Goal: Information Seeking & Learning: Learn about a topic

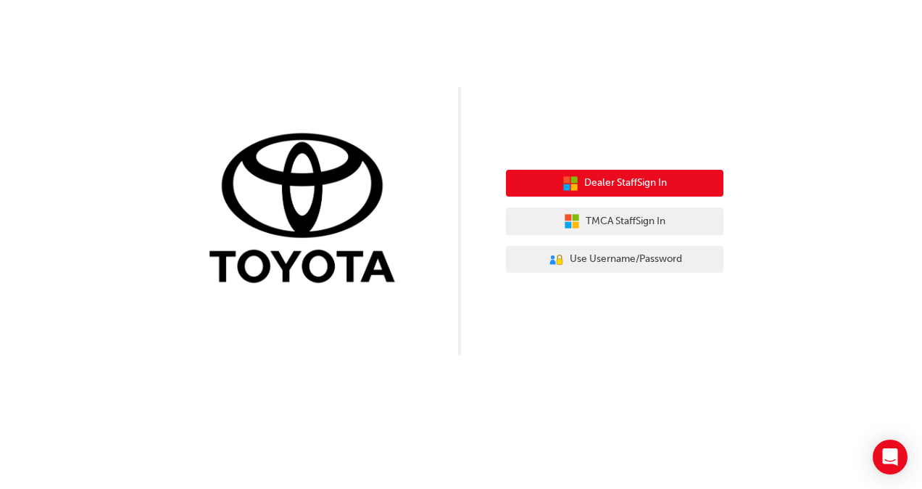
click at [667, 189] on span "Dealer Staff Sign In" at bounding box center [625, 183] width 83 height 17
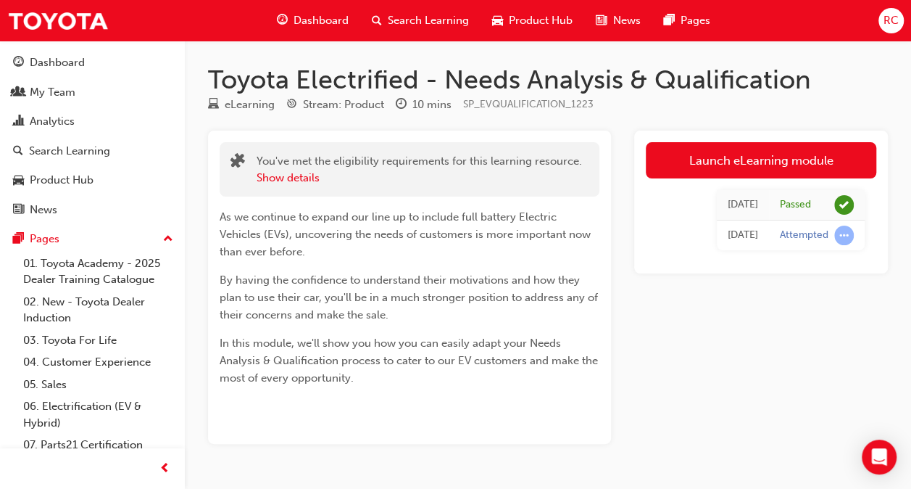
click at [402, 18] on span "Search Learning" at bounding box center [428, 20] width 81 height 17
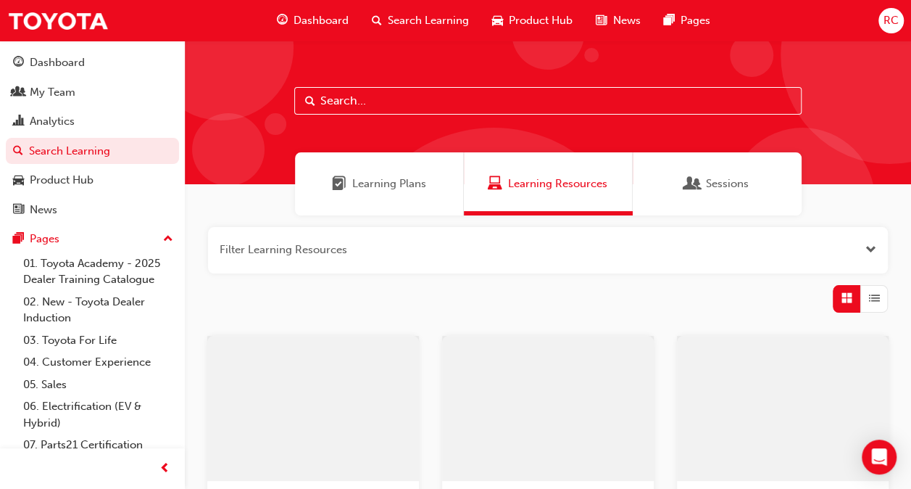
click at [394, 98] on input "text" at bounding box center [547, 101] width 507 height 28
type input "spk9102"
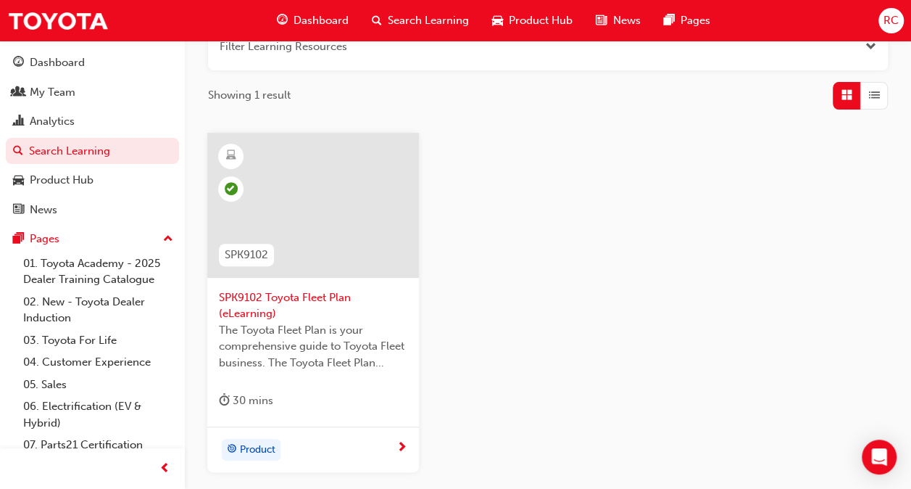
scroll to position [217, 0]
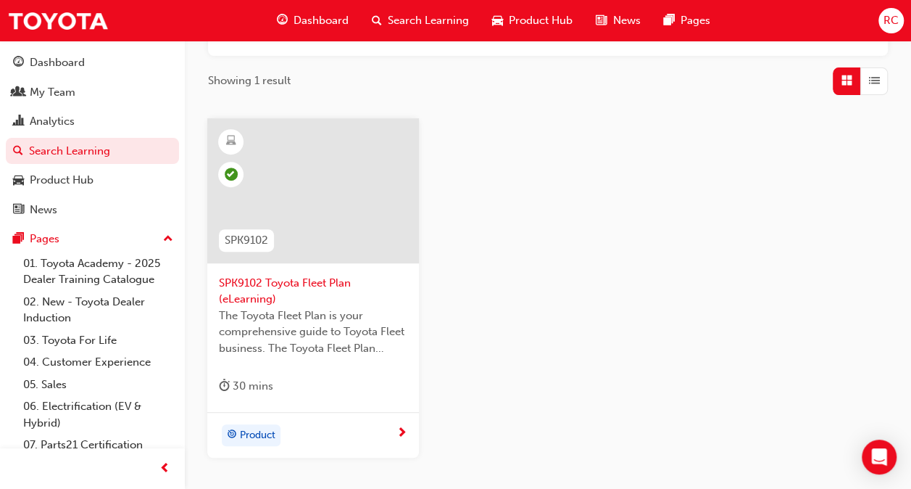
click at [253, 281] on span "SPK9102 Toyota Fleet Plan (eLearning)" at bounding box center [313, 291] width 188 height 33
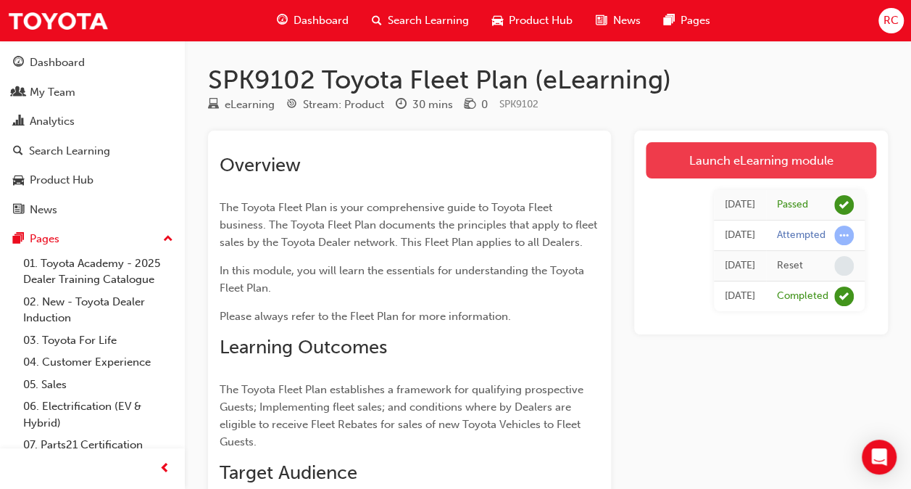
click at [736, 161] on link "Launch eLearning module" at bounding box center [761, 160] width 231 height 36
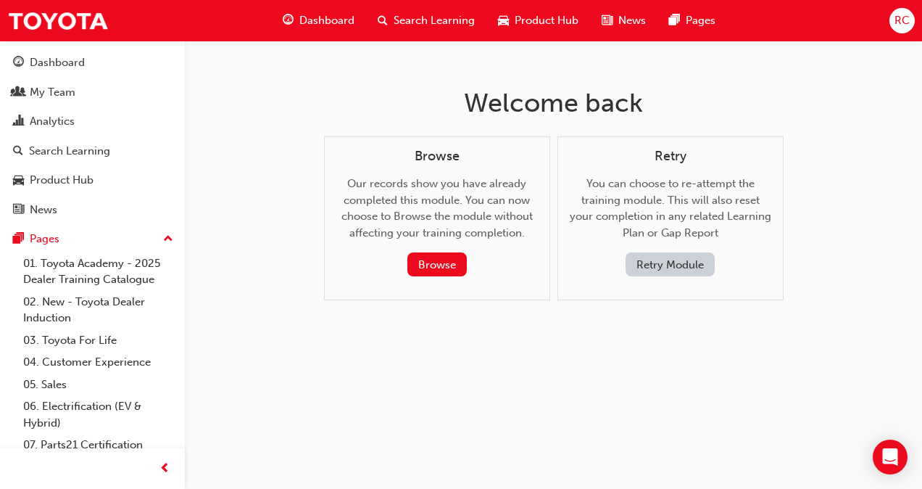
click at [661, 265] on button "Retry Module" at bounding box center [670, 264] width 89 height 24
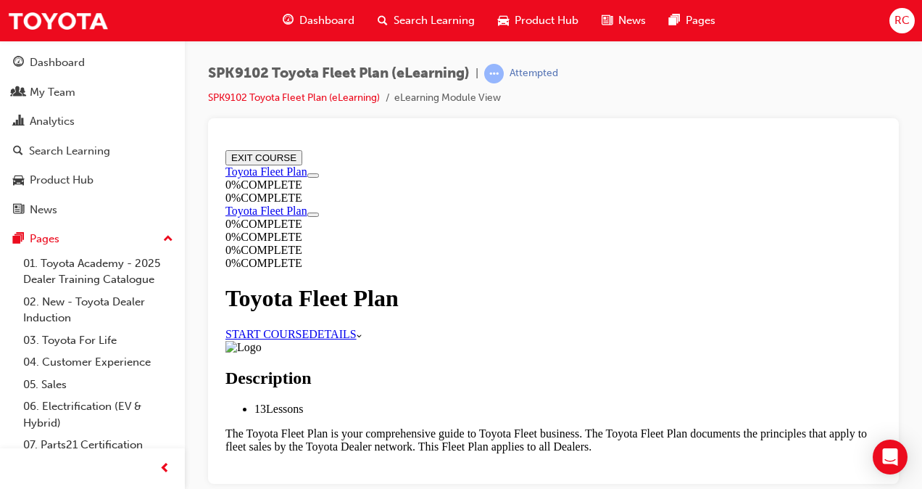
click at [309, 327] on link "START COURSE" at bounding box center [266, 333] width 83 height 12
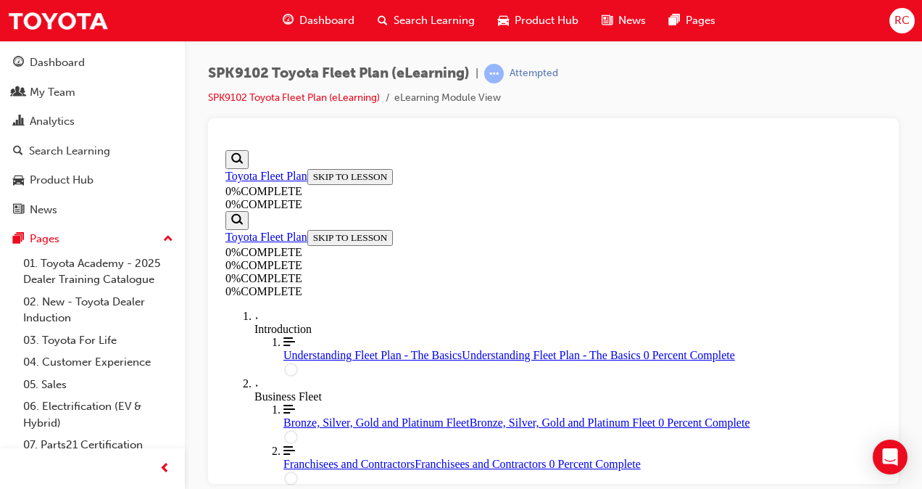
scroll to position [195, 0]
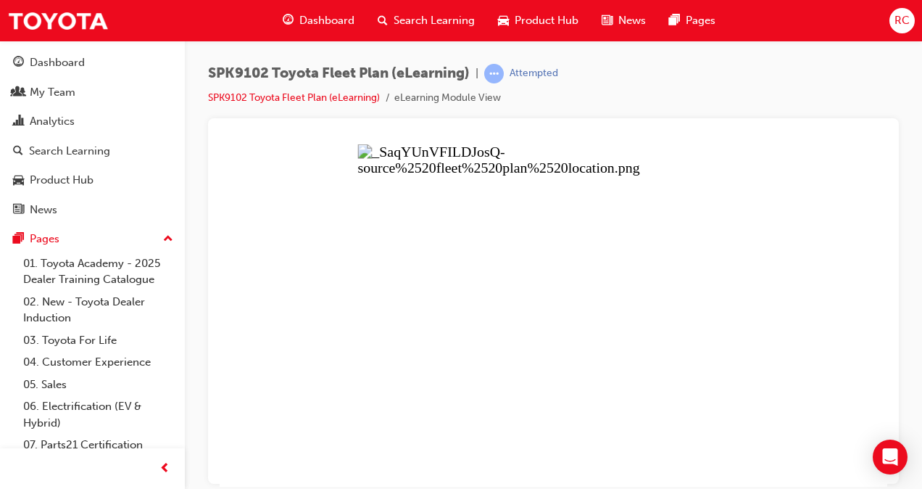
click at [486, 247] on button "Unzoom image" at bounding box center [554, 315] width 668 height 342
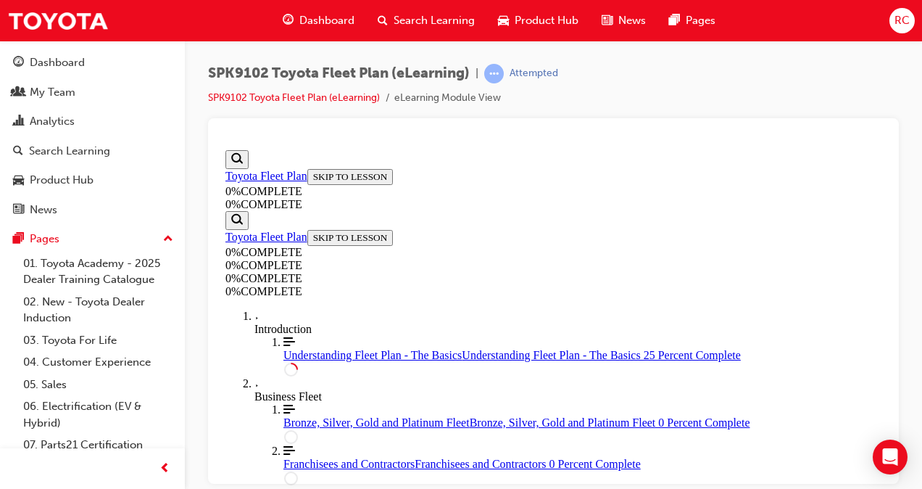
scroll to position [1210, 0]
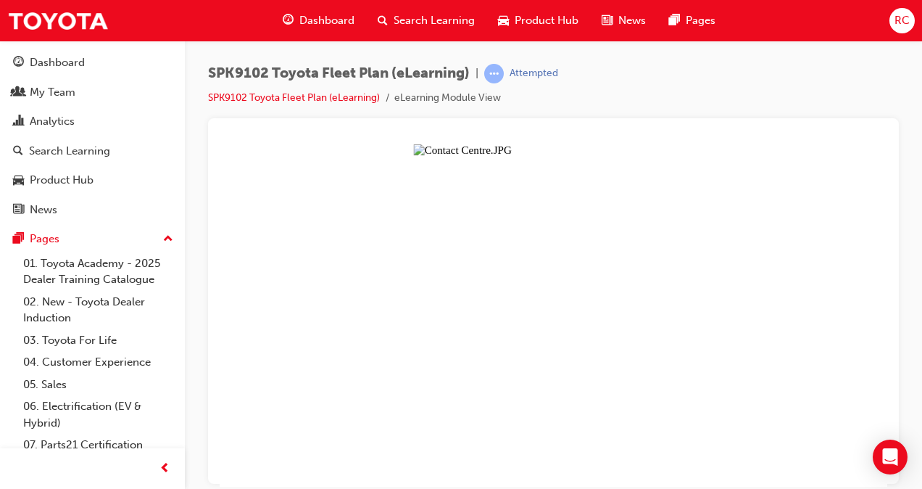
click at [699, 184] on button "Unzoom image" at bounding box center [554, 315] width 668 height 342
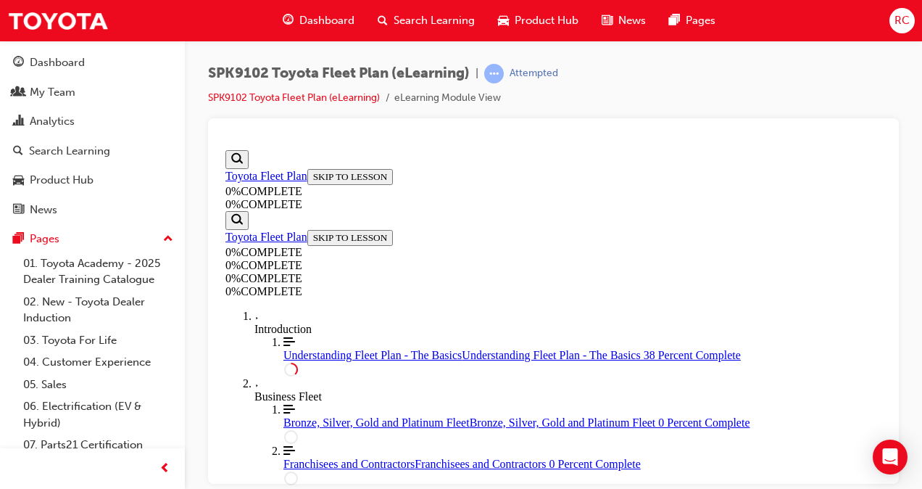
scroll to position [1427, 0]
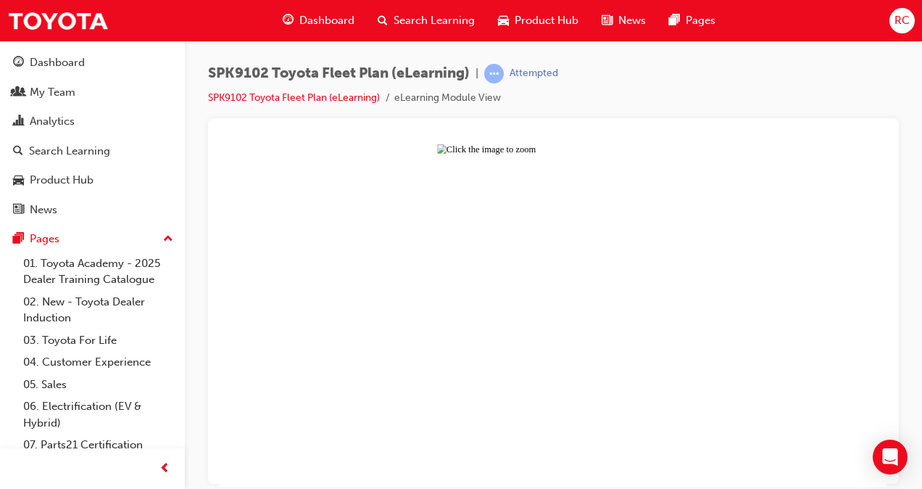
click at [648, 327] on button "Unzoom image" at bounding box center [554, 315] width 668 height 342
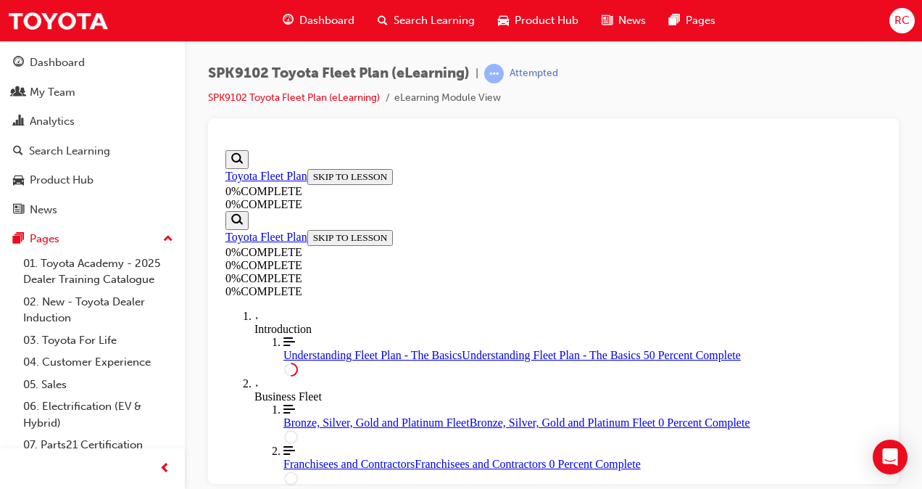
scroll to position [2370, 0]
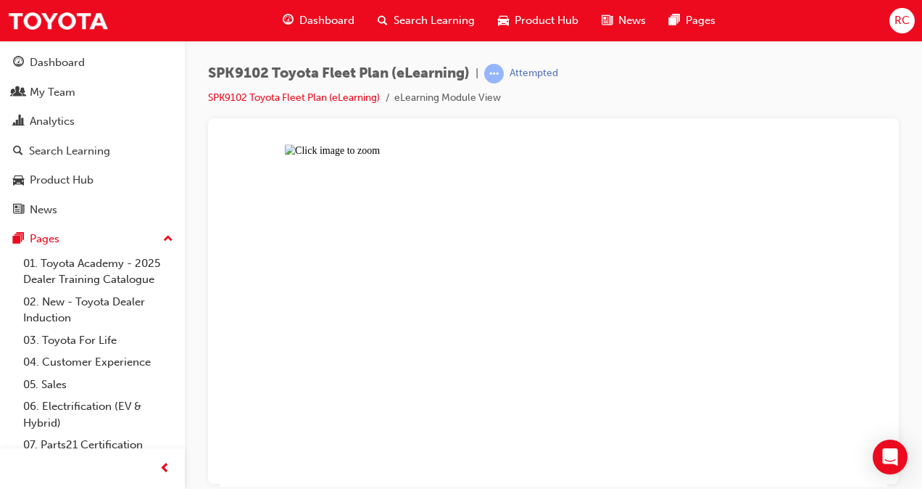
click at [558, 338] on button "Unzoom image" at bounding box center [554, 315] width 668 height 342
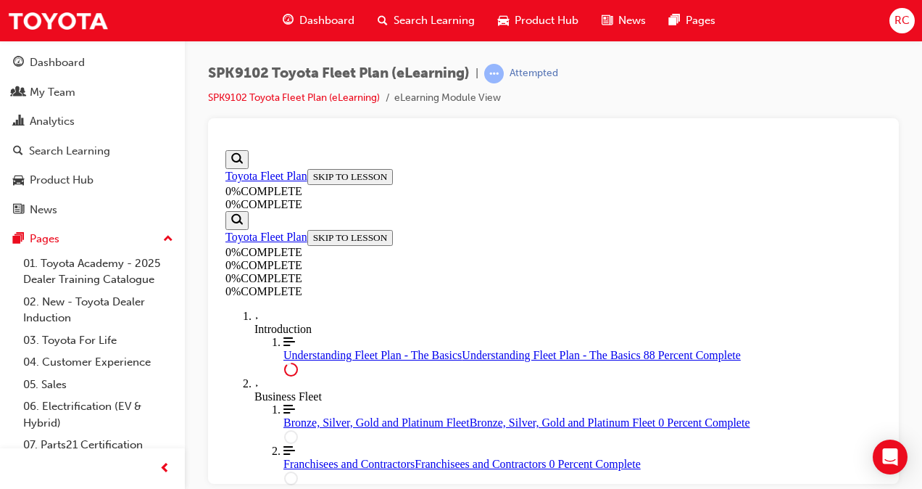
scroll to position [3343, 0]
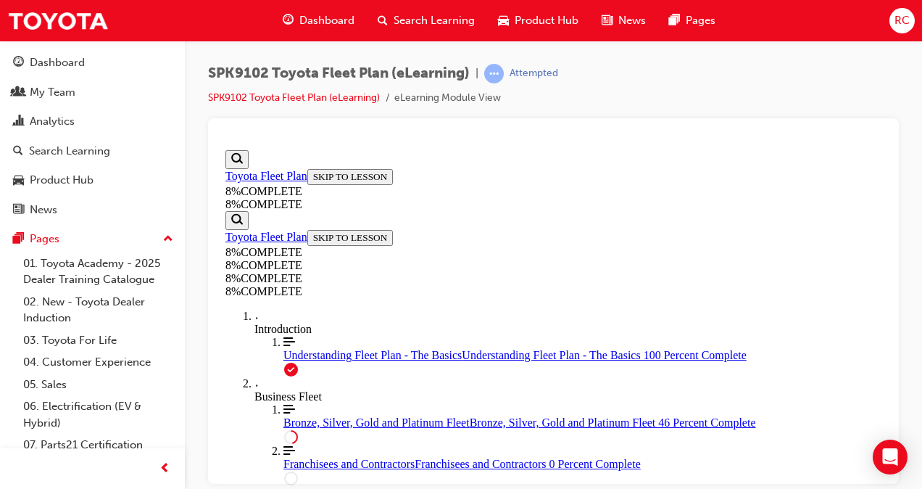
drag, startPoint x: 468, startPoint y: 208, endPoint x: 593, endPoint y: 347, distance: 187.3
drag, startPoint x: 467, startPoint y: 462, endPoint x: 577, endPoint y: 262, distance: 229.0
drag, startPoint x: 483, startPoint y: 365, endPoint x: 551, endPoint y: 303, distance: 92.4
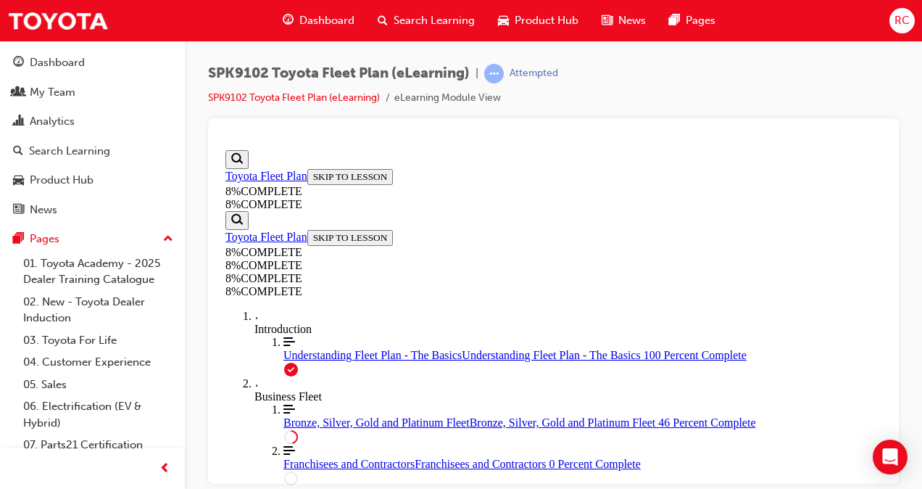
drag, startPoint x: 478, startPoint y: 367, endPoint x: 578, endPoint y: 365, distance: 100.0
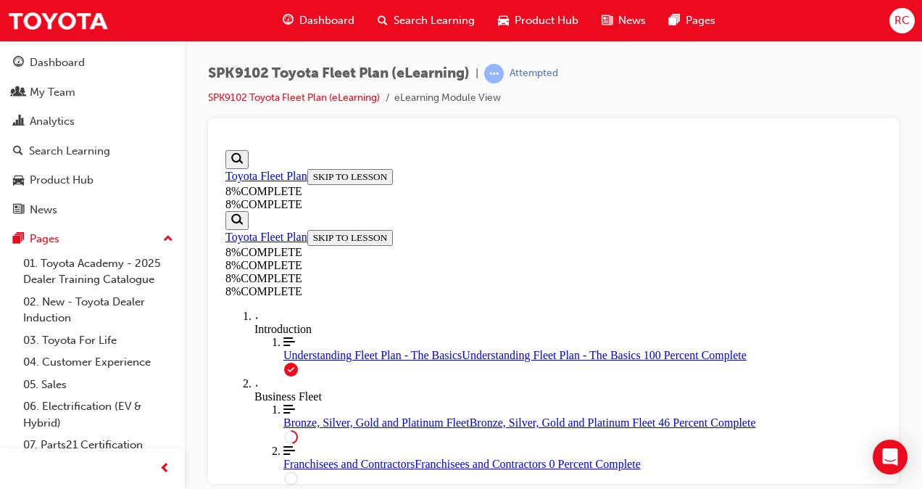
drag, startPoint x: 465, startPoint y: 348, endPoint x: 673, endPoint y: 267, distance: 223.3
drag, startPoint x: 513, startPoint y: 399, endPoint x: 583, endPoint y: 346, distance: 87.0
drag, startPoint x: 462, startPoint y: 186, endPoint x: 507, endPoint y: 192, distance: 45.4
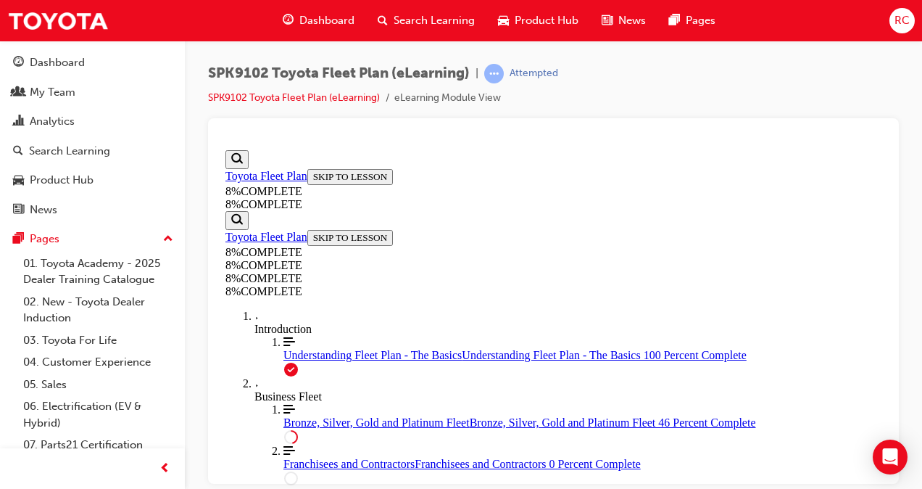
drag, startPoint x: 562, startPoint y: 427, endPoint x: 586, endPoint y: 421, distance: 23.9
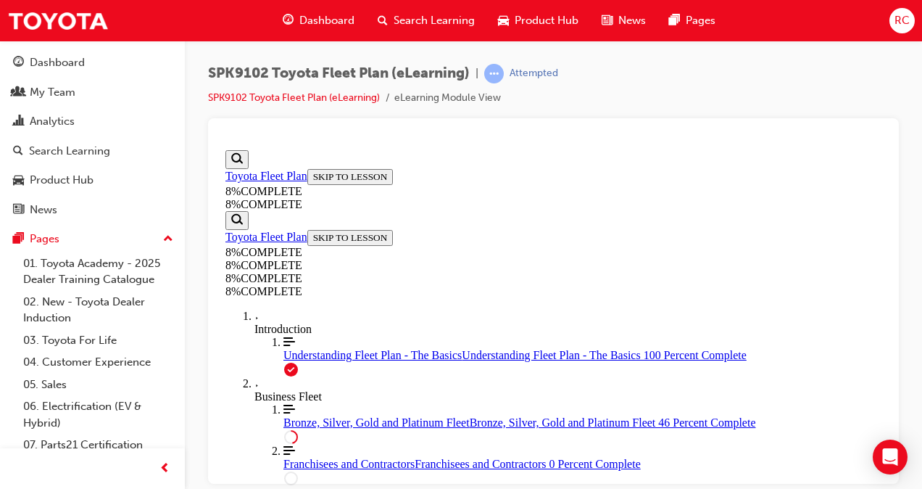
scroll to position [2631, 0]
drag, startPoint x: 476, startPoint y: 275, endPoint x: 581, endPoint y: 258, distance: 106.4
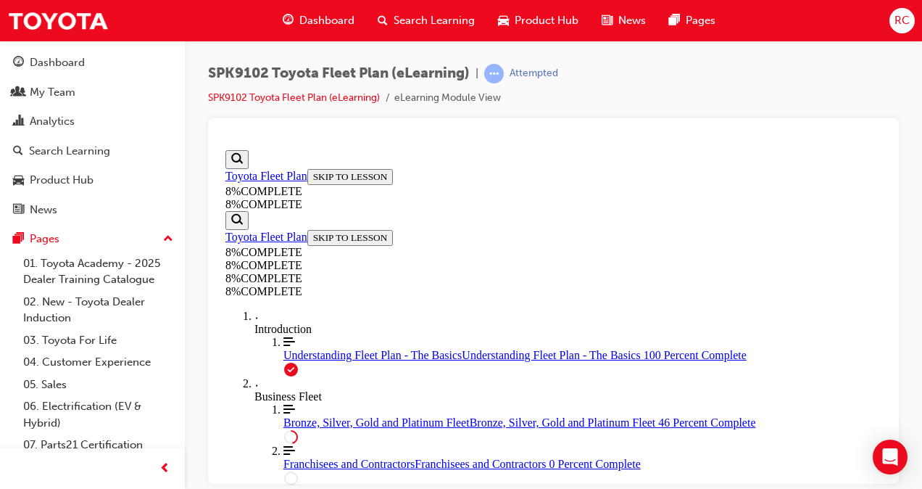
drag, startPoint x: 539, startPoint y: 346, endPoint x: 586, endPoint y: 349, distance: 47.2
drag, startPoint x: 554, startPoint y: 368, endPoint x: 681, endPoint y: 183, distance: 224.6
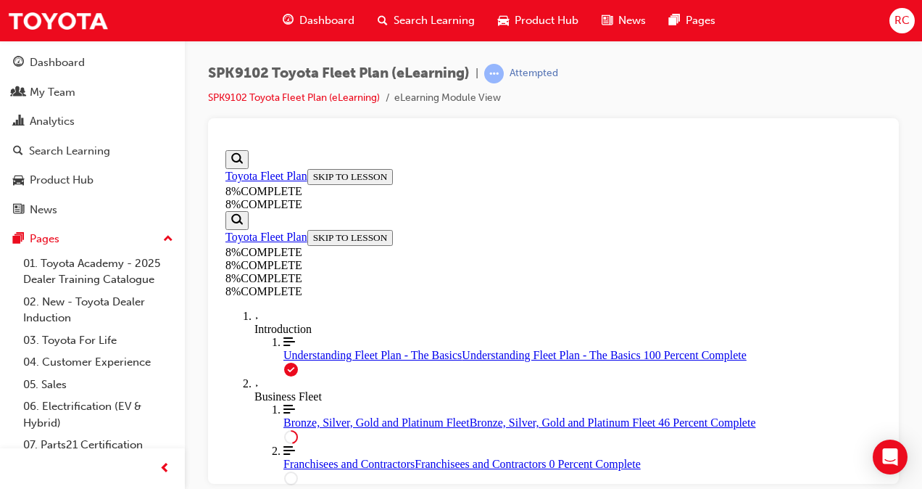
drag, startPoint x: 487, startPoint y: 336, endPoint x: 575, endPoint y: 366, distance: 92.6
drag, startPoint x: 501, startPoint y: 339, endPoint x: 590, endPoint y: 276, distance: 109.2
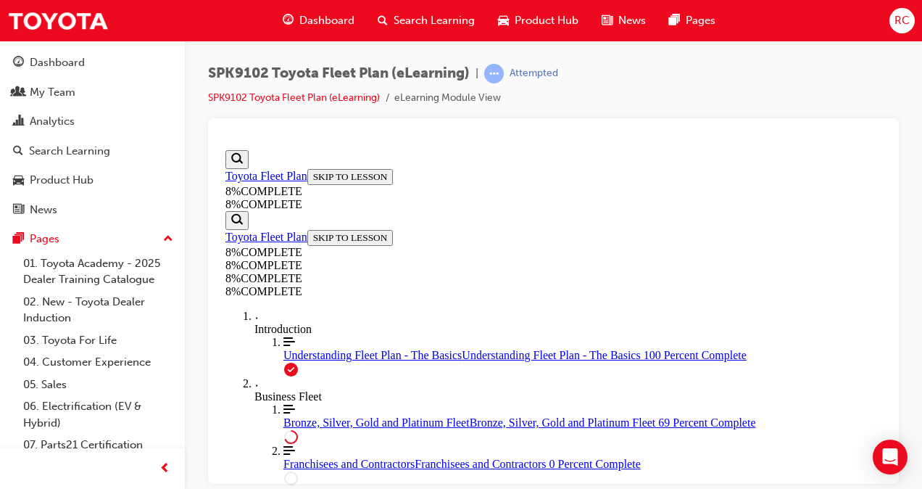
drag, startPoint x: 466, startPoint y: 349, endPoint x: 573, endPoint y: 421, distance: 129.5
drag, startPoint x: 512, startPoint y: 349, endPoint x: 531, endPoint y: 349, distance: 18.8
drag, startPoint x: 463, startPoint y: 202, endPoint x: 551, endPoint y: 207, distance: 87.8
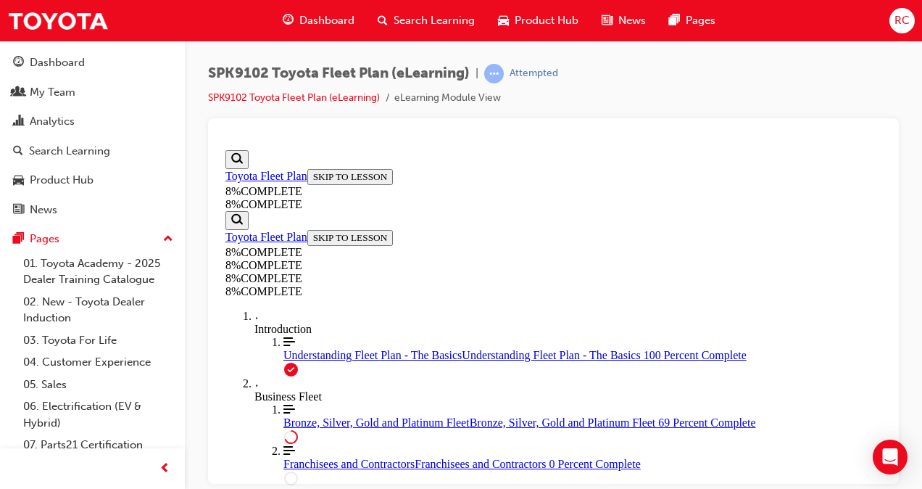
drag, startPoint x: 491, startPoint y: 295, endPoint x: 623, endPoint y: 361, distance: 147.5
drag, startPoint x: 475, startPoint y: 291, endPoint x: 539, endPoint y: 265, distance: 68.9
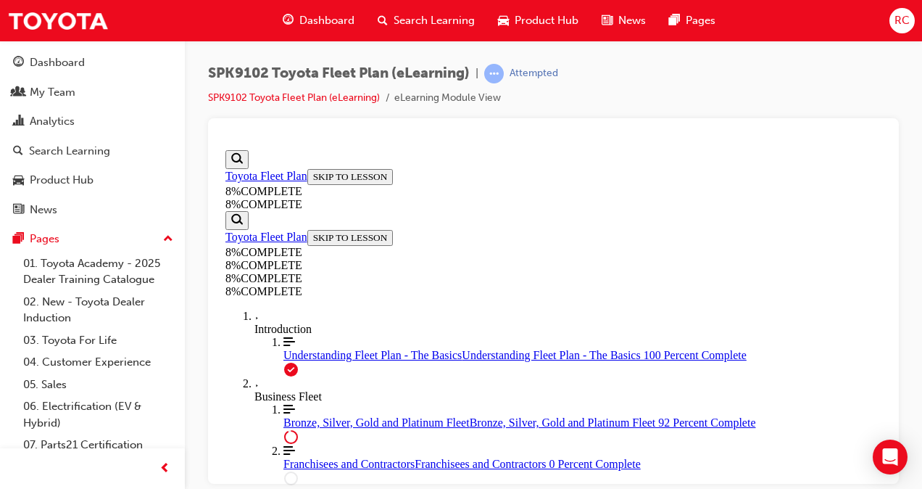
drag, startPoint x: 507, startPoint y: 224, endPoint x: 577, endPoint y: 228, distance: 70.4
drag, startPoint x: 523, startPoint y: 356, endPoint x: 542, endPoint y: 288, distance: 70.0
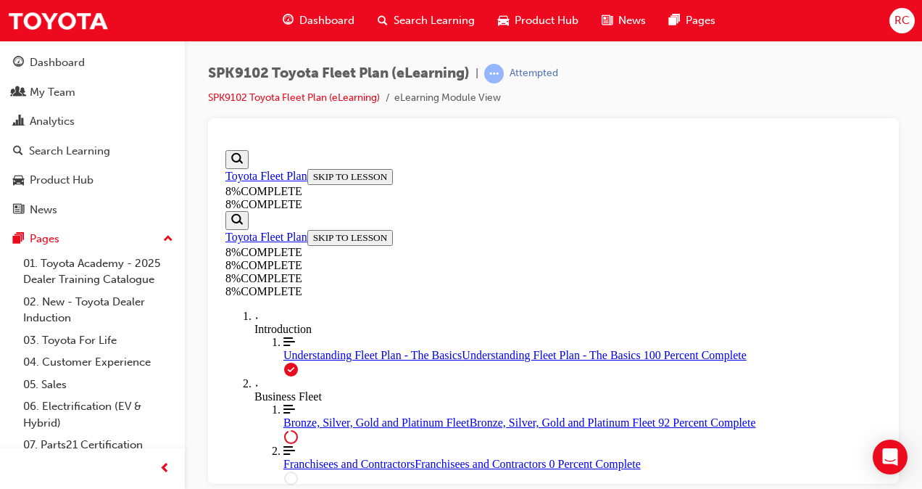
drag, startPoint x: 500, startPoint y: 299, endPoint x: 558, endPoint y: 298, distance: 58.0
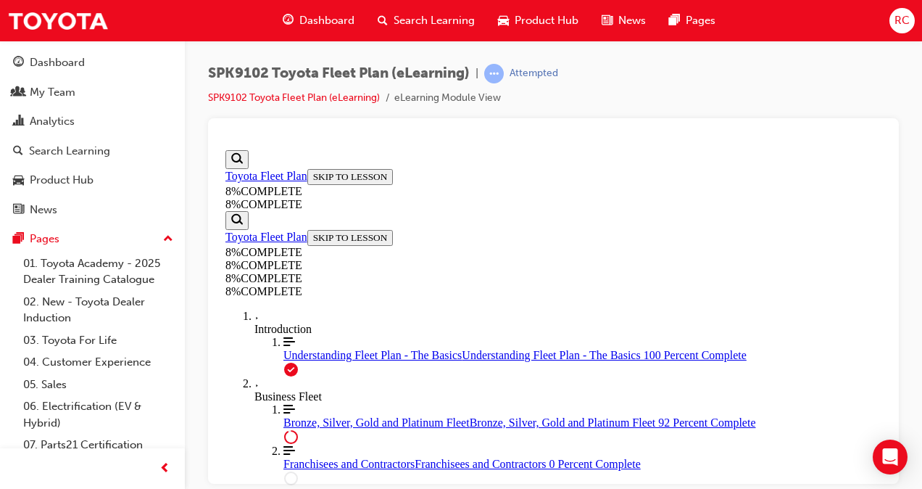
drag, startPoint x: 491, startPoint y: 295, endPoint x: 606, endPoint y: 225, distance: 134.0
drag, startPoint x: 494, startPoint y: 302, endPoint x: 561, endPoint y: 296, distance: 66.9
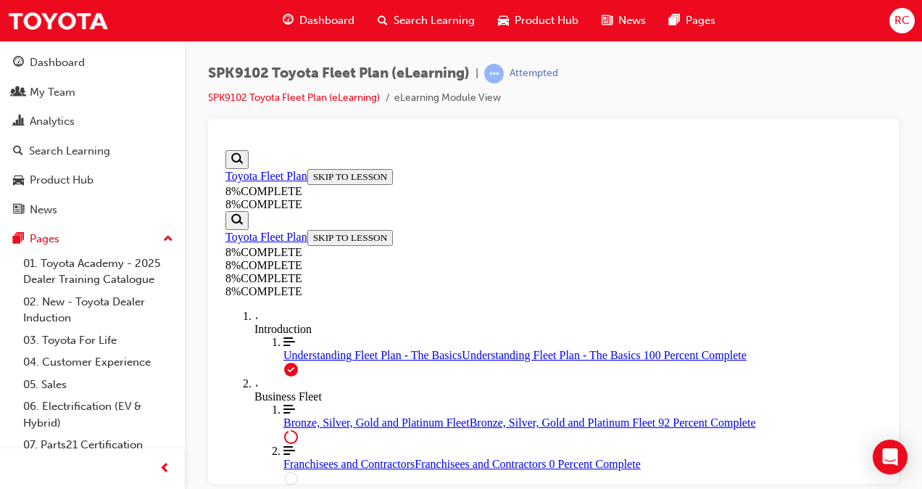
drag, startPoint x: 474, startPoint y: 375, endPoint x: 607, endPoint y: 240, distance: 190.2
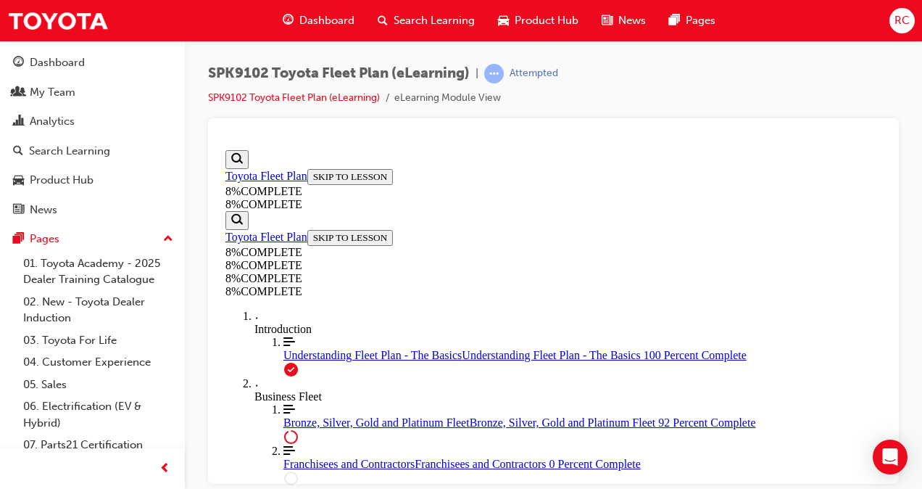
drag, startPoint x: 497, startPoint y: 386, endPoint x: 599, endPoint y: 307, distance: 129.1
drag, startPoint x: 507, startPoint y: 381, endPoint x: 569, endPoint y: 370, distance: 62.4
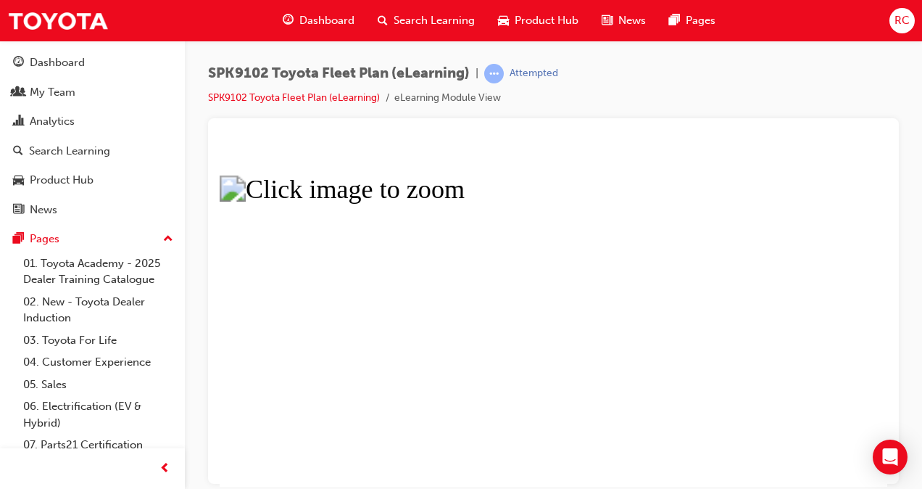
click at [361, 308] on button "Unzoom image" at bounding box center [554, 315] width 668 height 342
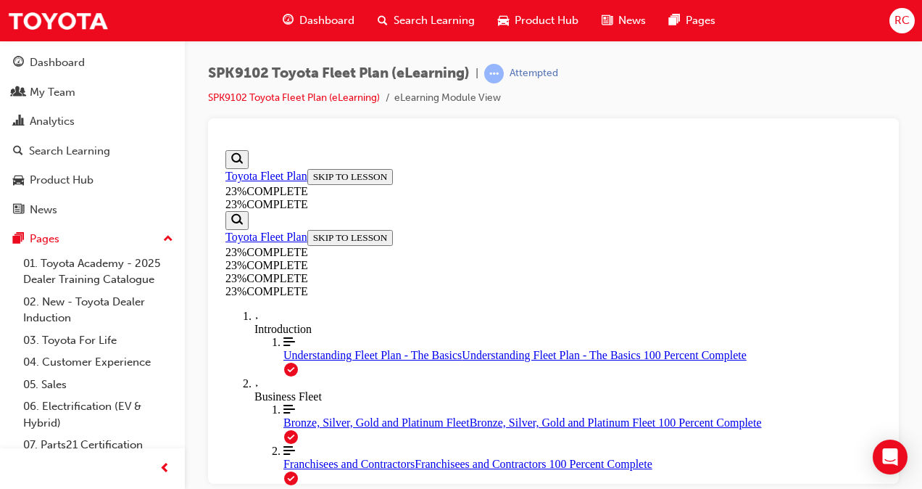
scroll to position [920, 0]
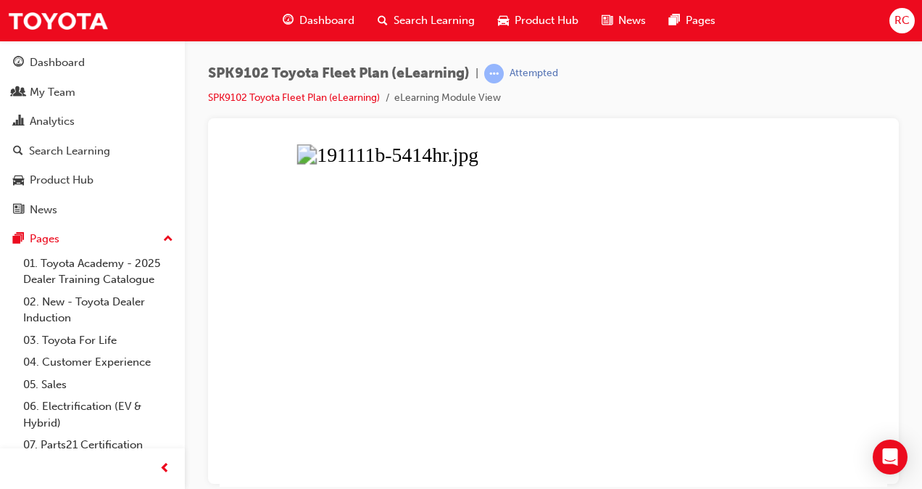
click at [631, 379] on button "Unzoom image" at bounding box center [554, 315] width 668 height 342
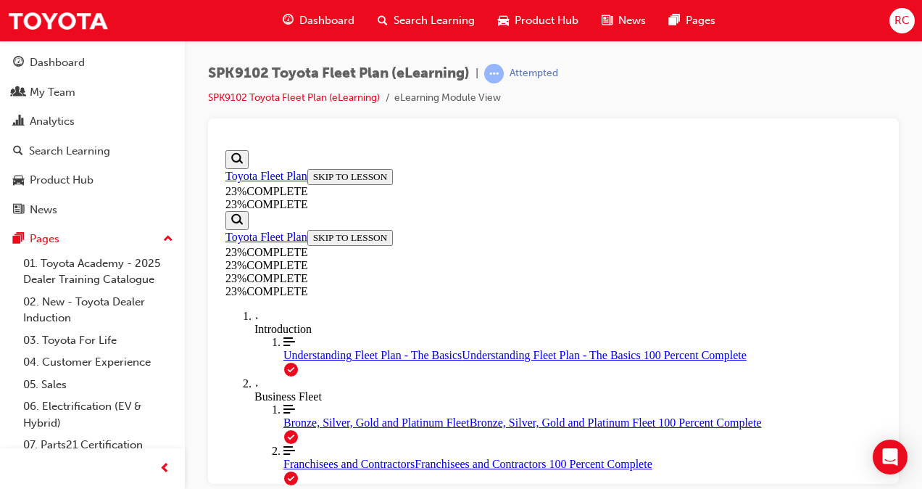
scroll to position [1717, 0]
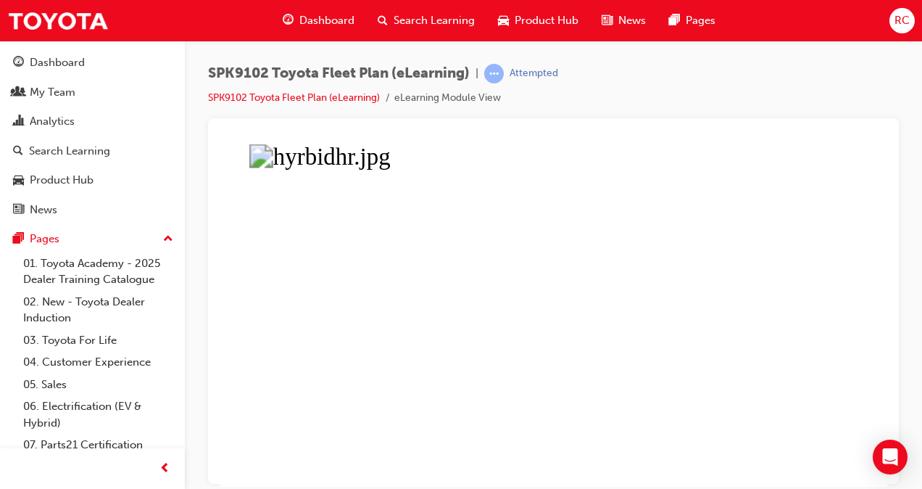
click at [470, 314] on button "Unzoom image" at bounding box center [554, 315] width 668 height 342
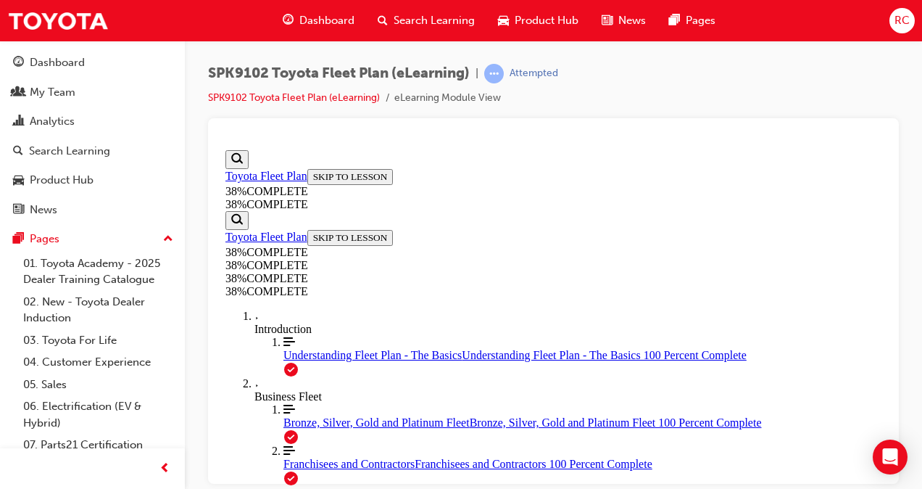
scroll to position [1210, 0]
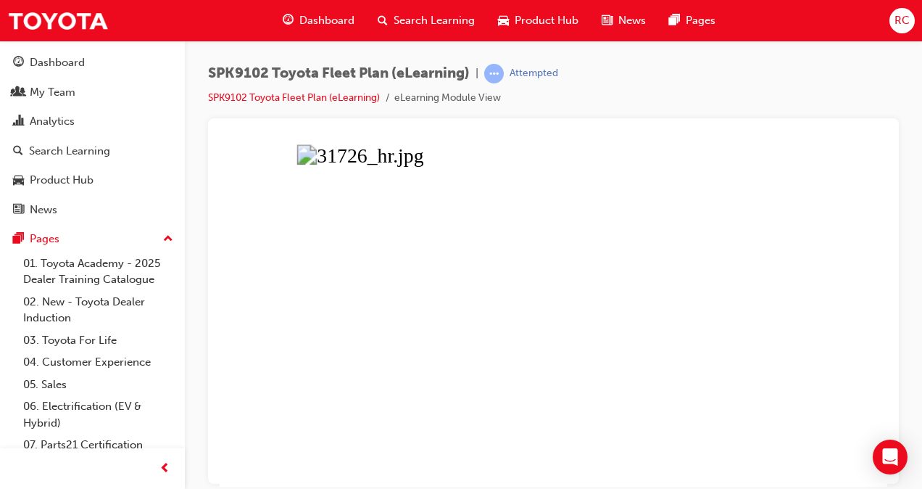
click at [713, 184] on button "Unzoom image" at bounding box center [554, 315] width 668 height 342
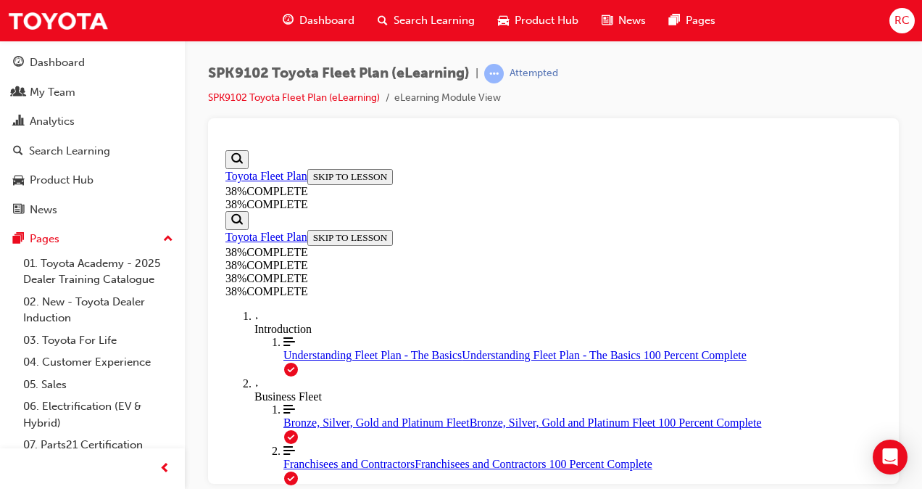
scroll to position [2297, 0]
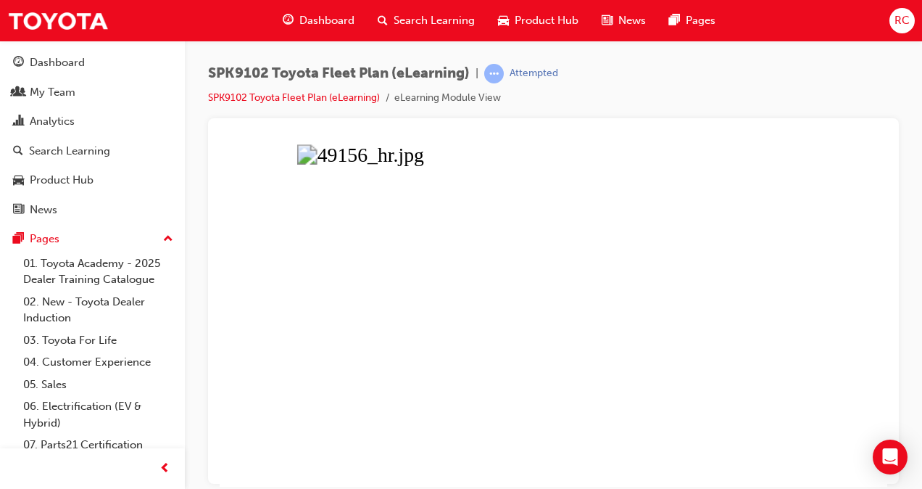
click at [417, 330] on button "Unzoom image" at bounding box center [554, 315] width 668 height 342
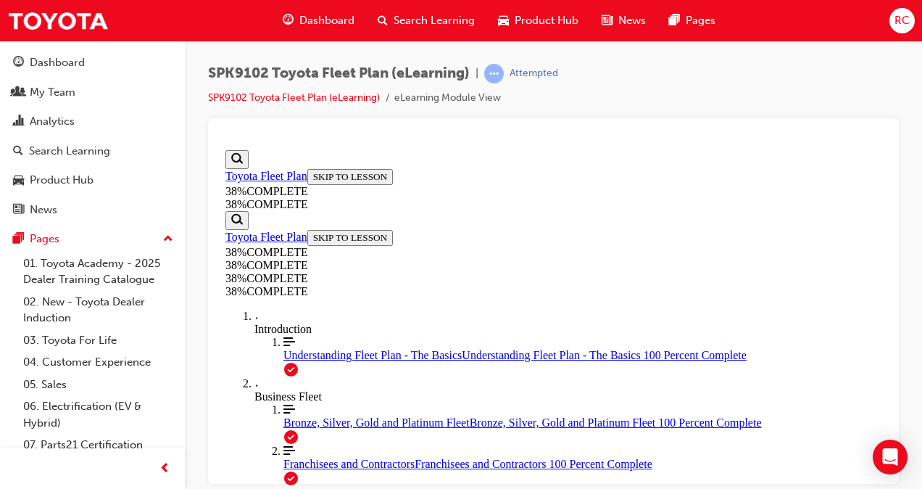
scroll to position [2877, 0]
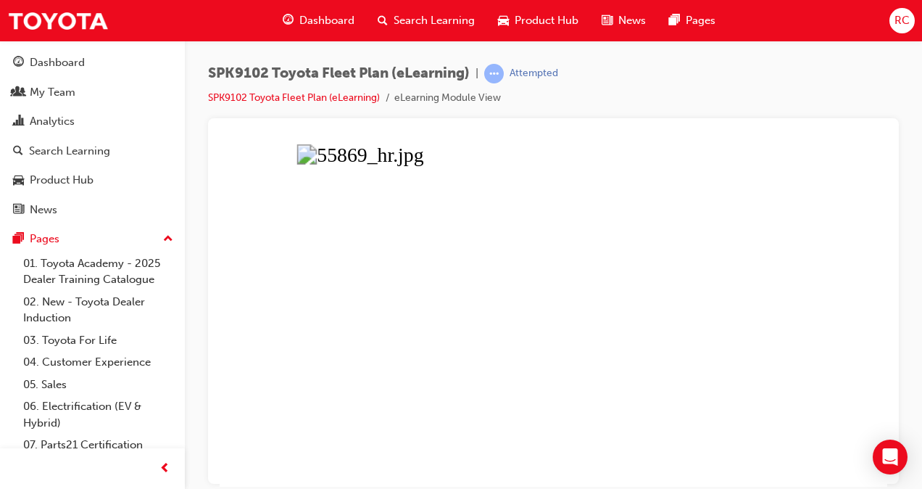
click at [649, 317] on button "Unzoom image" at bounding box center [554, 315] width 668 height 342
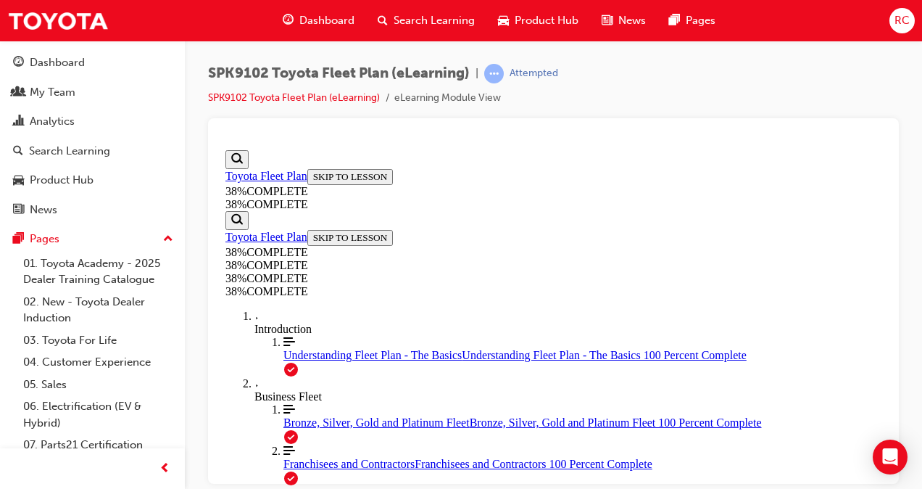
scroll to position [3124, 0]
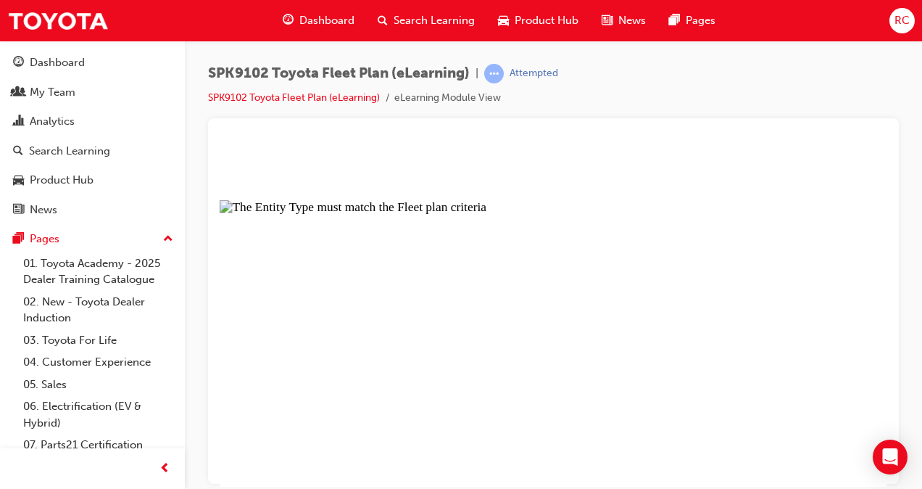
click at [412, 275] on button "Unzoom image" at bounding box center [554, 315] width 668 height 342
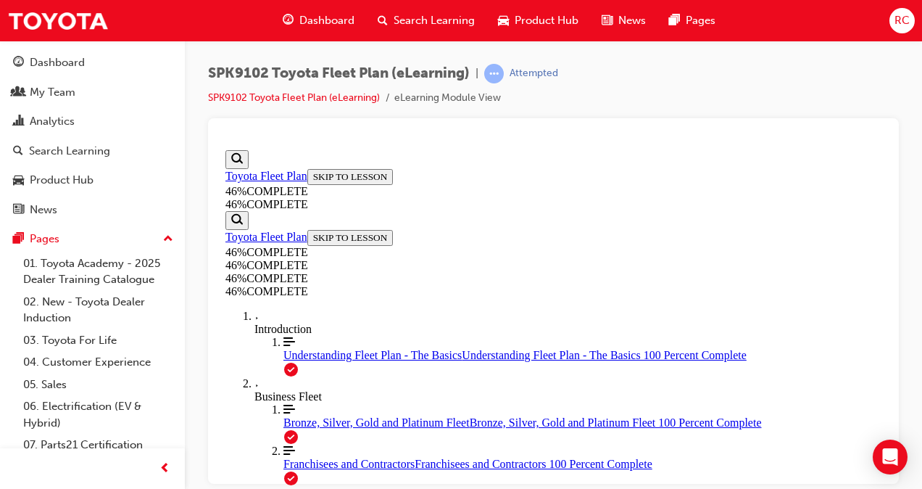
scroll to position [1645, 0]
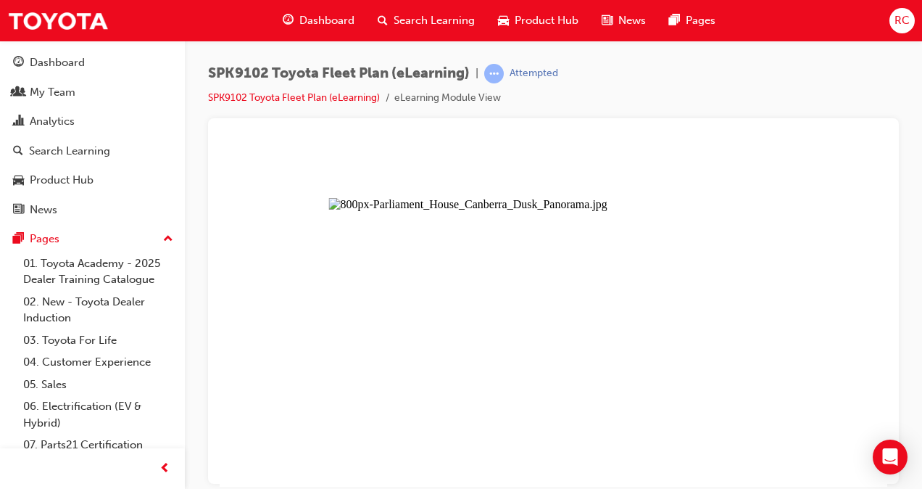
click at [568, 281] on button "Unzoom image" at bounding box center [554, 315] width 668 height 342
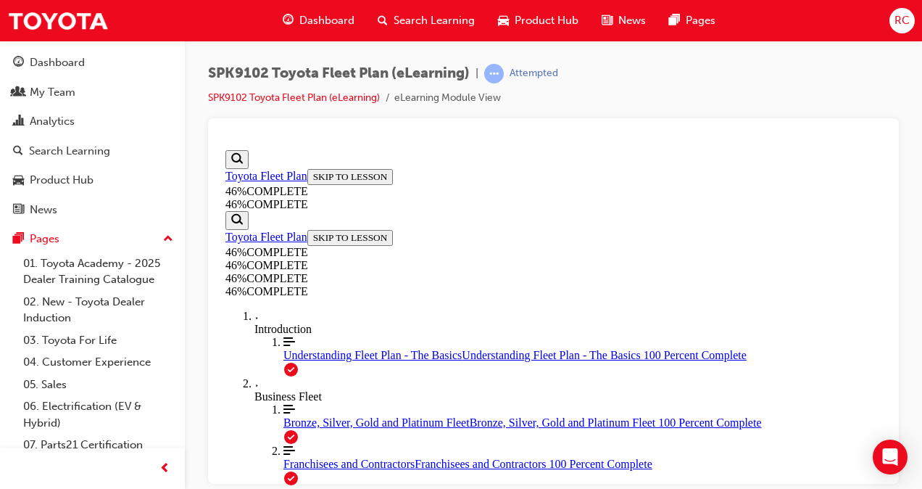
scroll to position [2515, 0]
drag, startPoint x: 562, startPoint y: 430, endPoint x: 564, endPoint y: 419, distance: 11.0
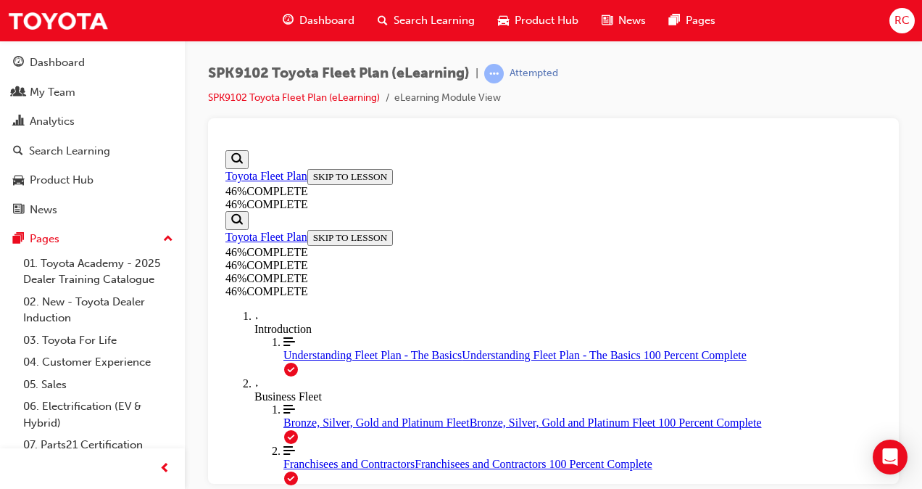
drag, startPoint x: 647, startPoint y: 481, endPoint x: 723, endPoint y: 368, distance: 136.7
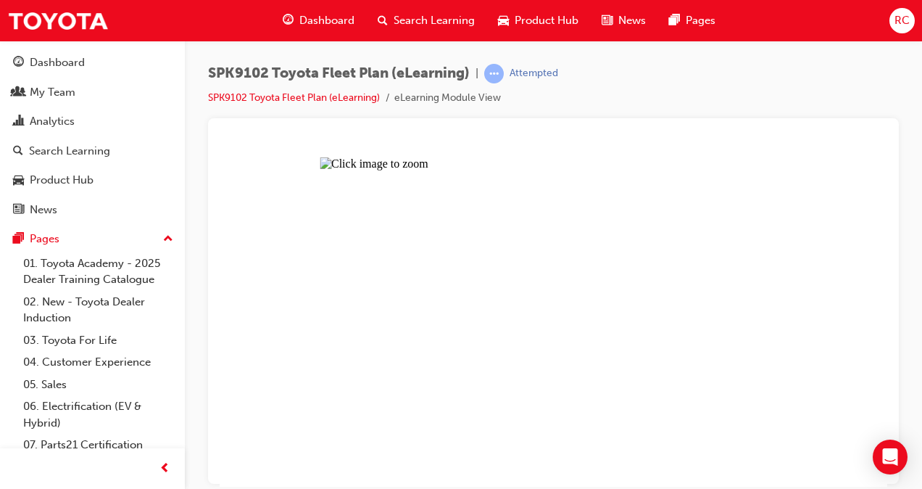
click at [577, 275] on button "Unzoom image" at bounding box center [554, 315] width 668 height 342
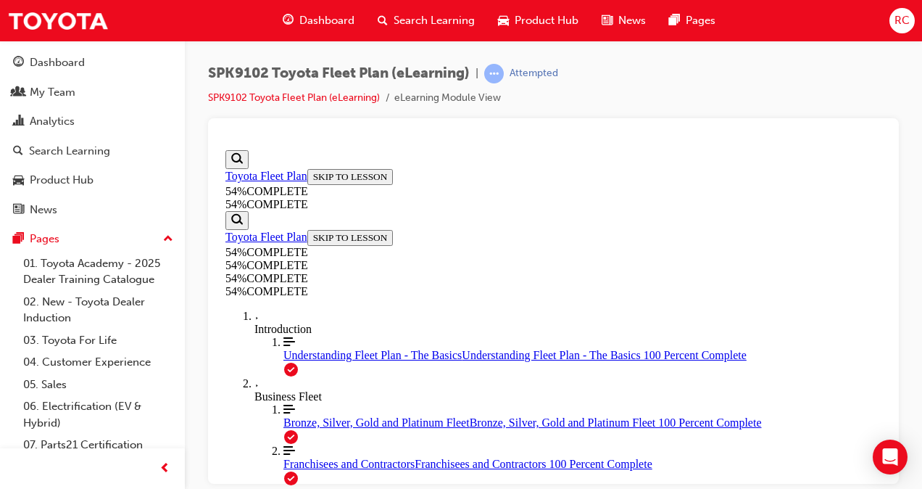
scroll to position [822, 0]
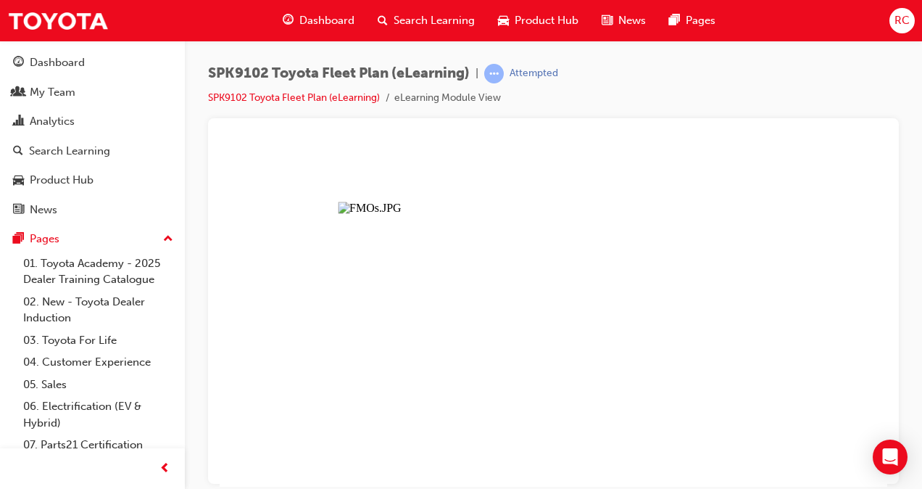
click at [454, 256] on button "Unzoom image" at bounding box center [554, 315] width 668 height 342
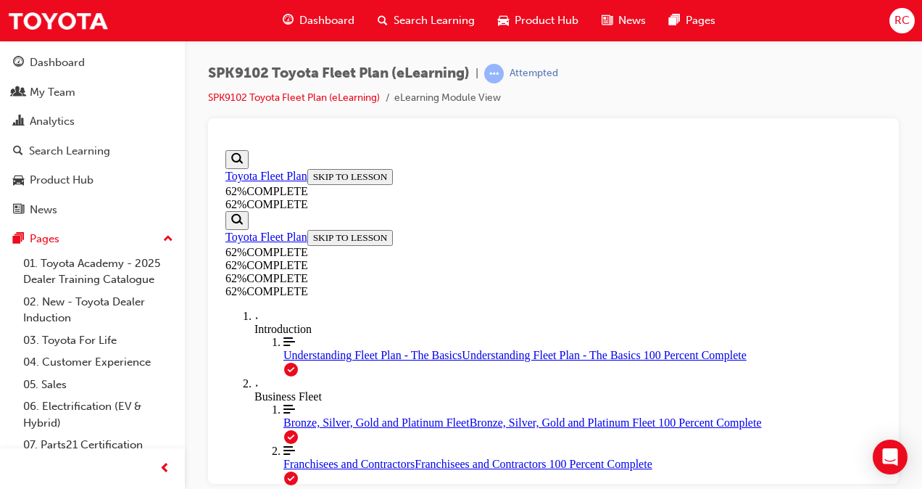
scroll to position [485, 0]
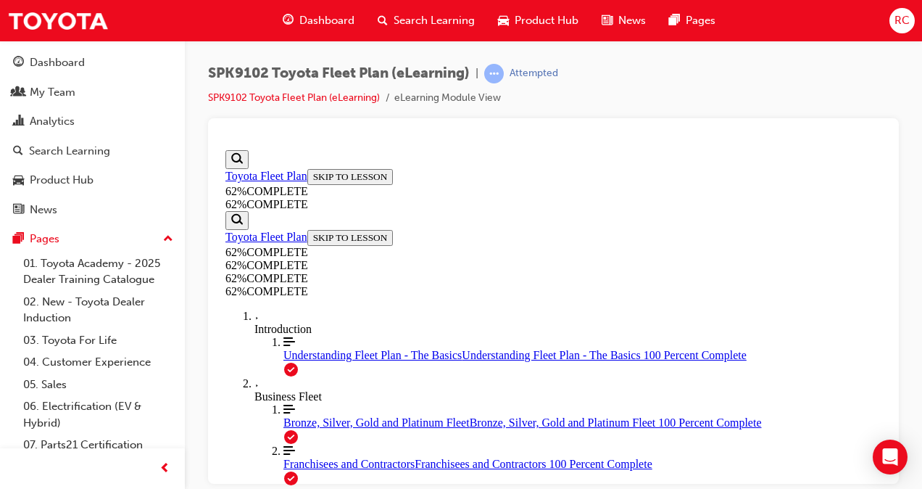
scroll to position [1126, 0]
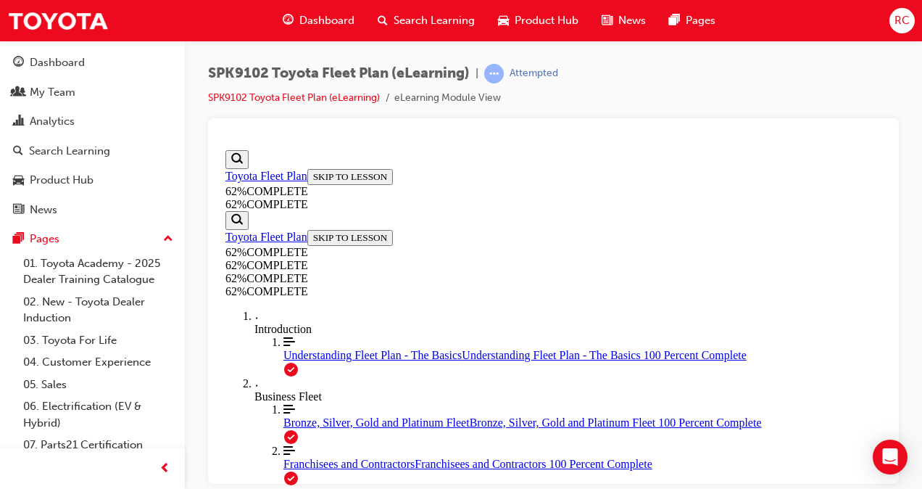
drag, startPoint x: 531, startPoint y: 258, endPoint x: 696, endPoint y: 254, distance: 164.6
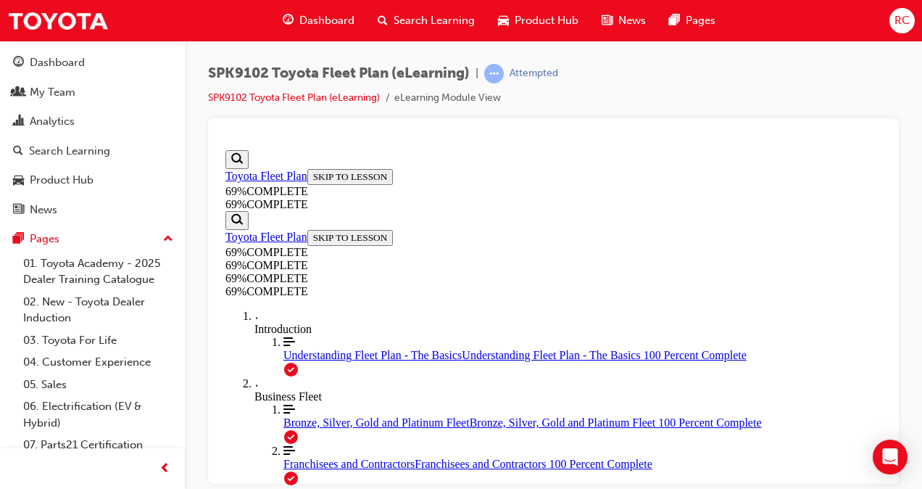
scroll to position [920, 0]
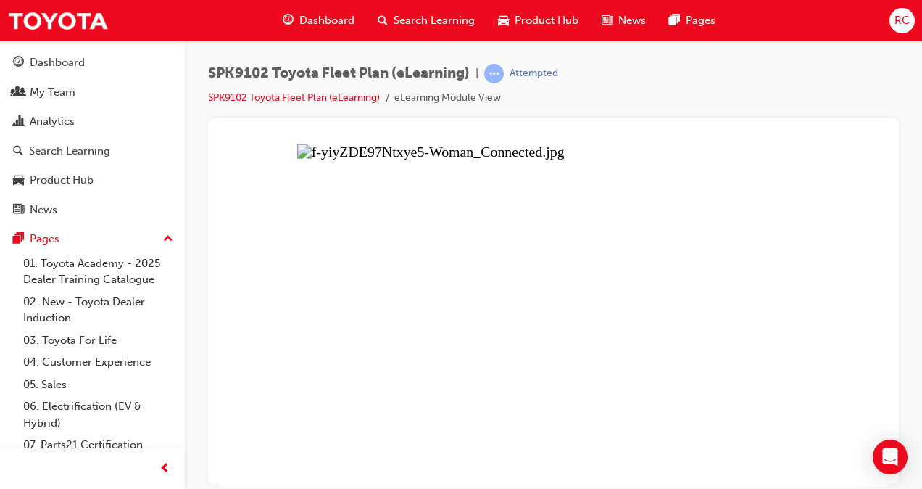
click at [557, 250] on button "Unzoom image" at bounding box center [554, 315] width 668 height 342
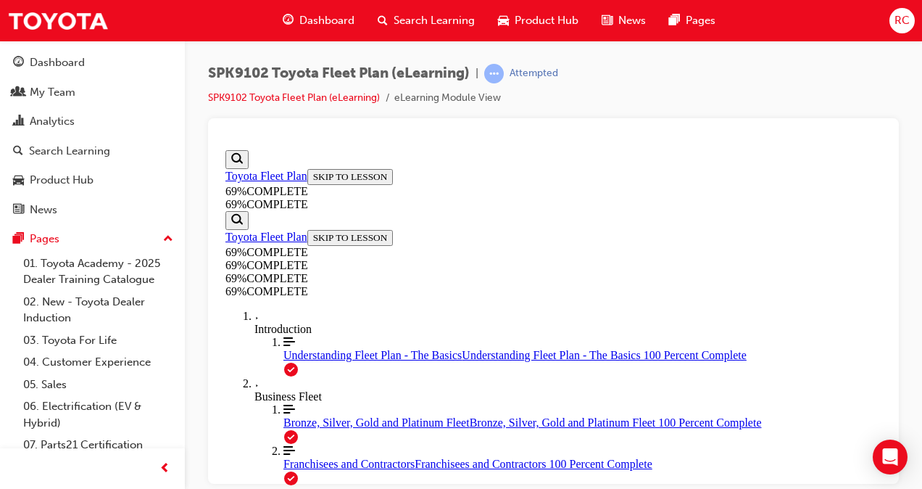
scroll to position [2949, 0]
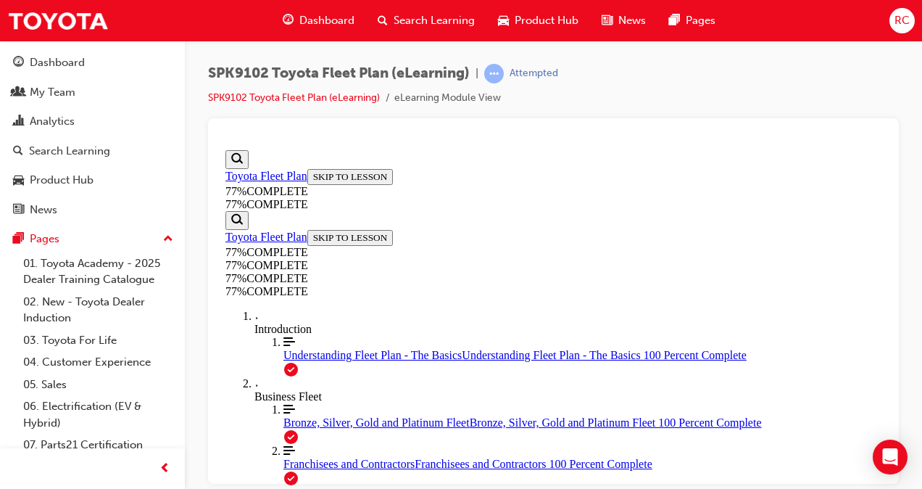
scroll to position [1839, 0]
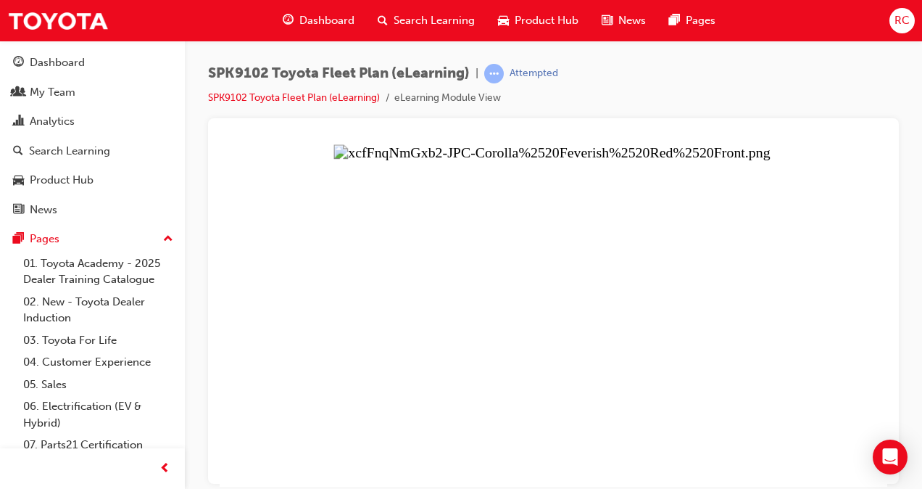
click at [531, 312] on button "Unzoom image" at bounding box center [554, 315] width 668 height 342
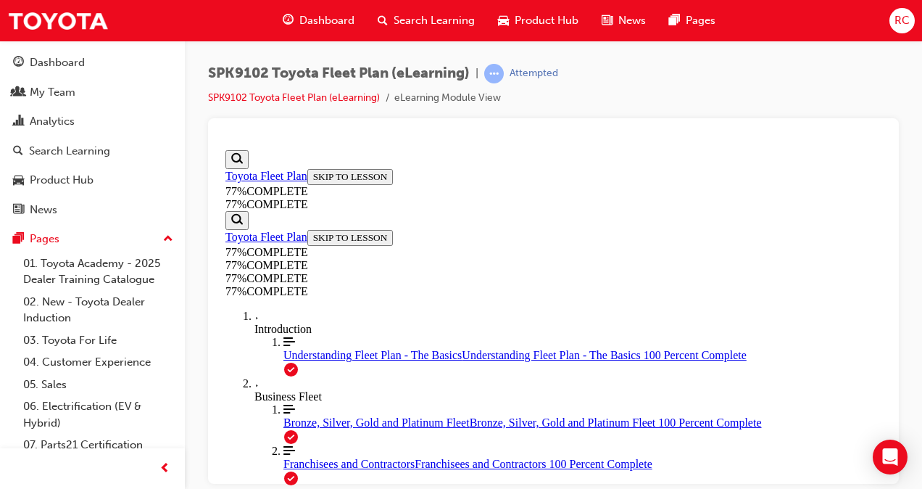
scroll to position [3327, 0]
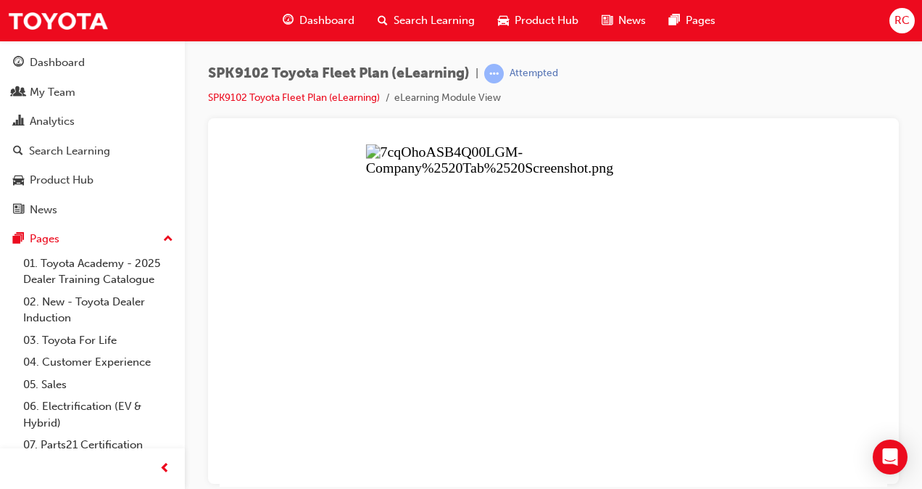
click at [553, 320] on button "Unzoom image" at bounding box center [554, 315] width 668 height 342
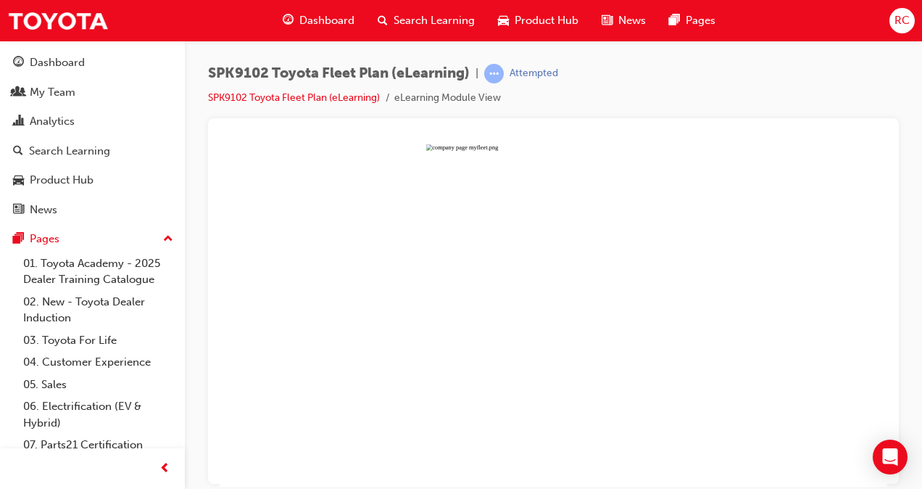
click at [553, 320] on button "Unzoom image" at bounding box center [554, 315] width 668 height 342
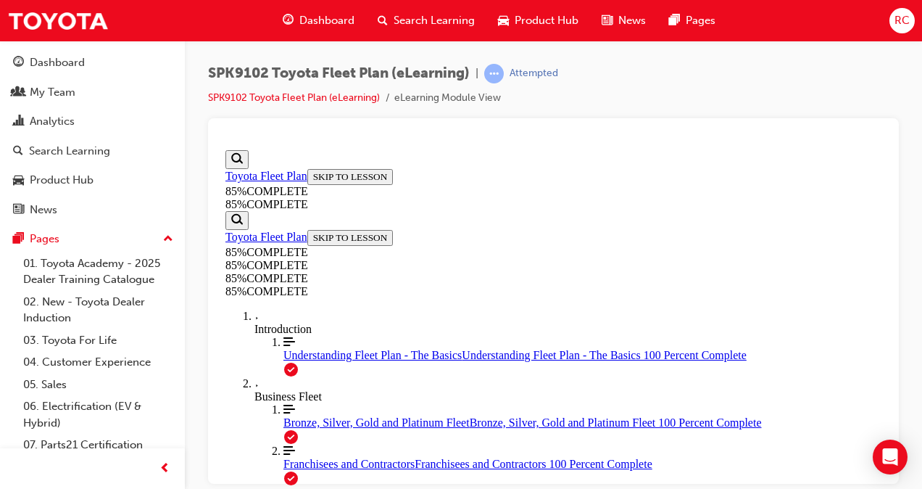
scroll to position [3167, 0]
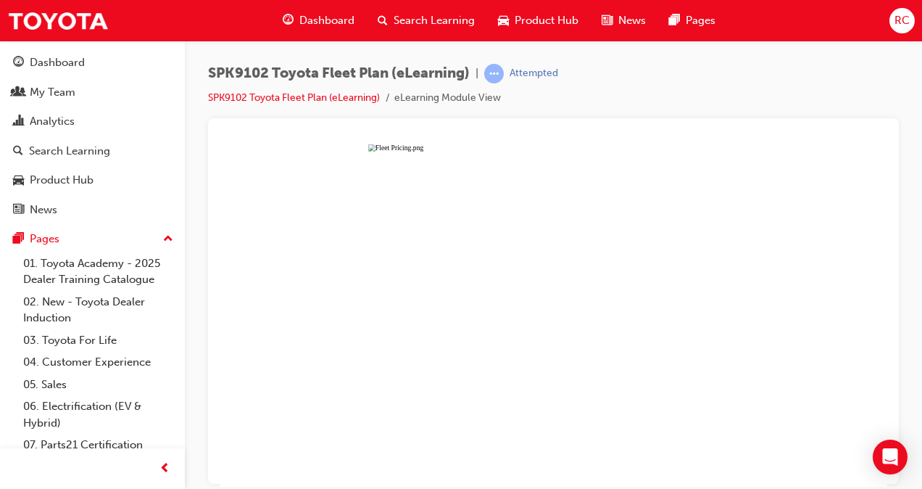
click at [553, 320] on button "Unzoom image" at bounding box center [554, 315] width 668 height 342
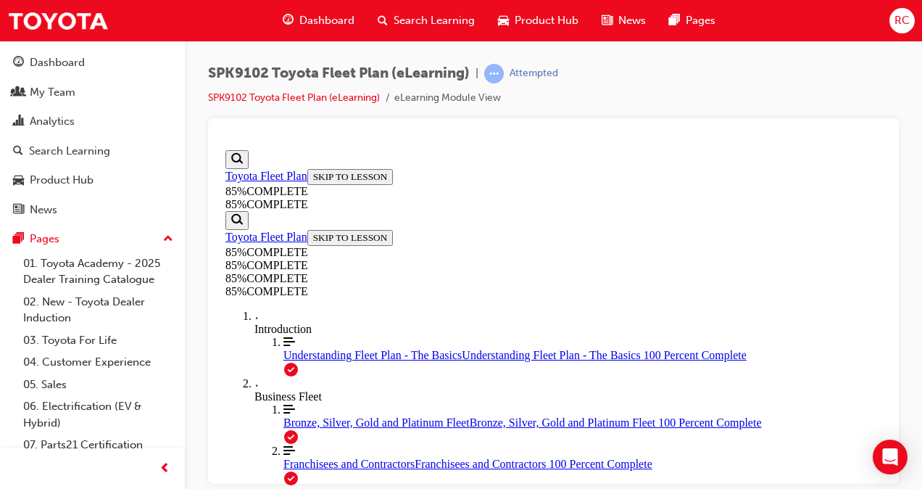
scroll to position [3747, 0]
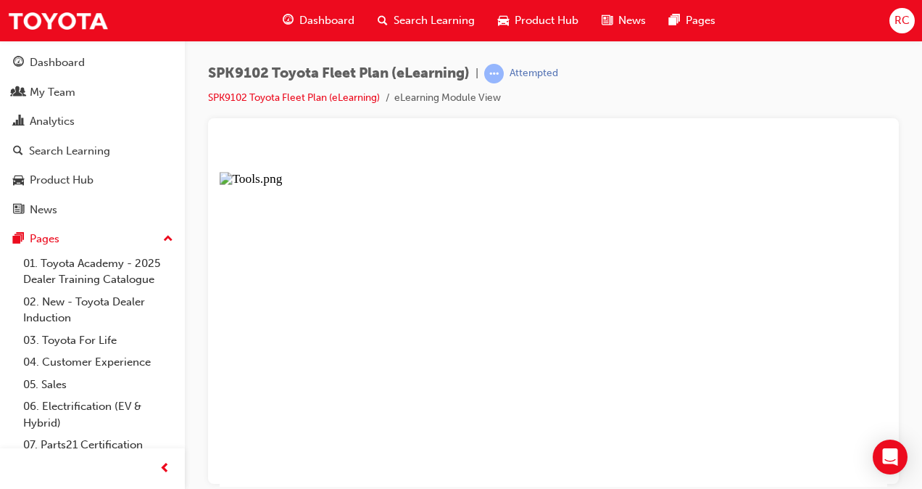
click at [553, 320] on button "Unzoom image" at bounding box center [554, 315] width 668 height 342
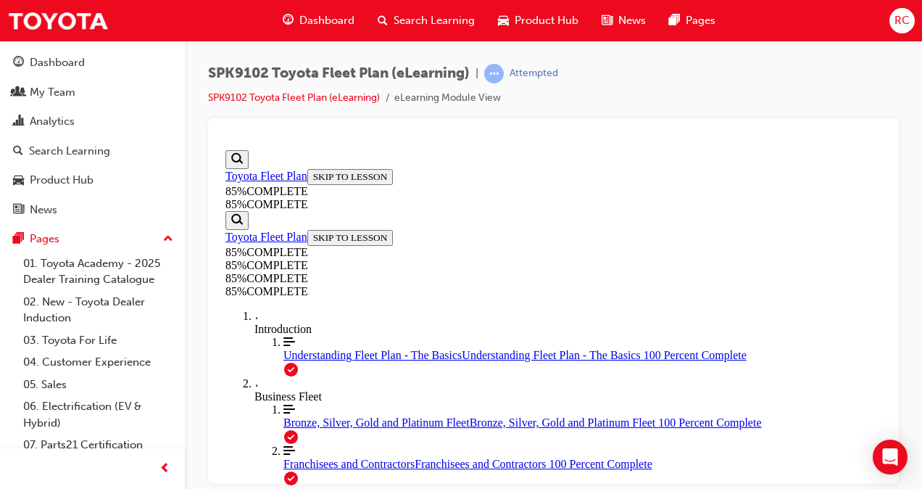
scroll to position [4327, 0]
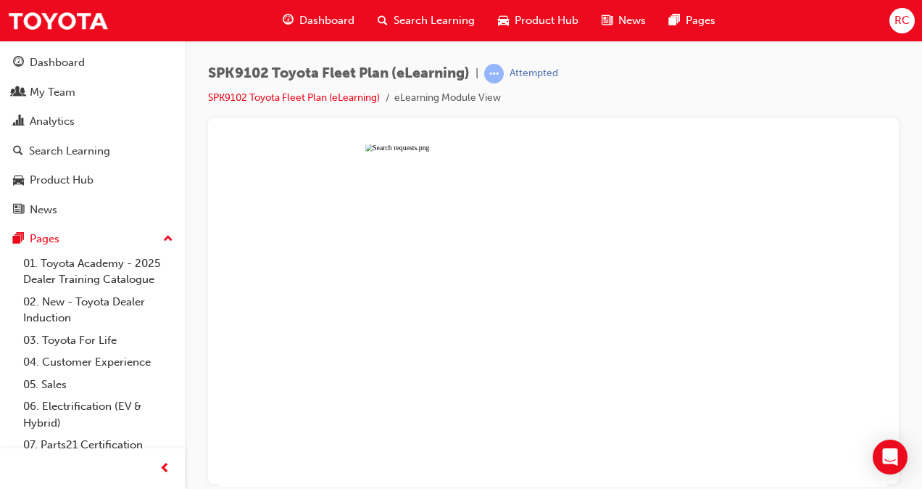
click at [553, 320] on button "Unzoom image" at bounding box center [554, 315] width 668 height 342
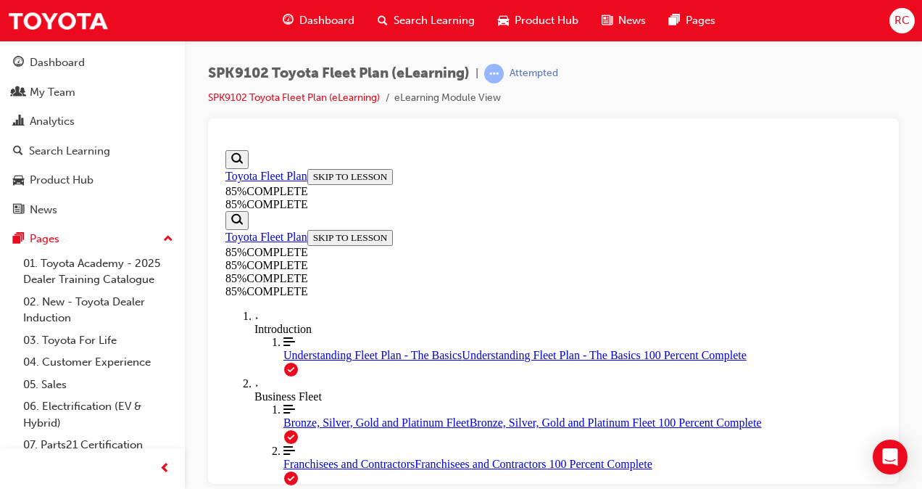
scroll to position [4907, 0]
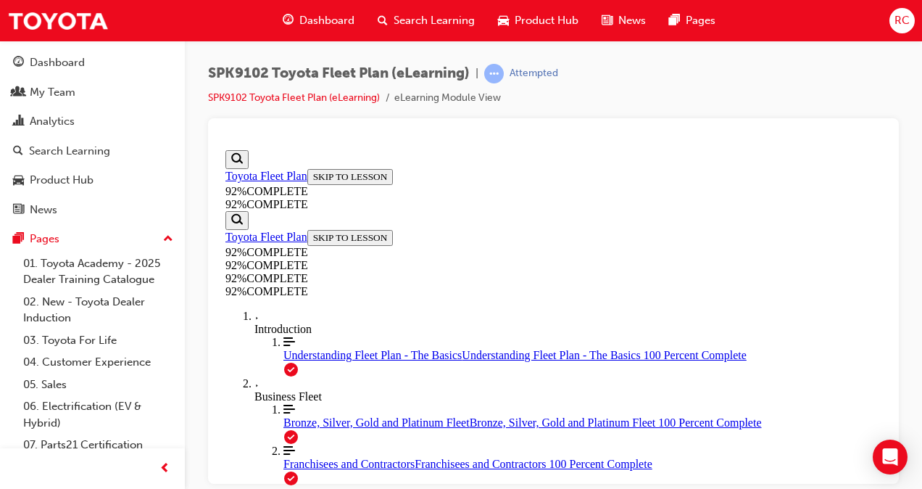
drag, startPoint x: 506, startPoint y: 456, endPoint x: 615, endPoint y: 454, distance: 108.7
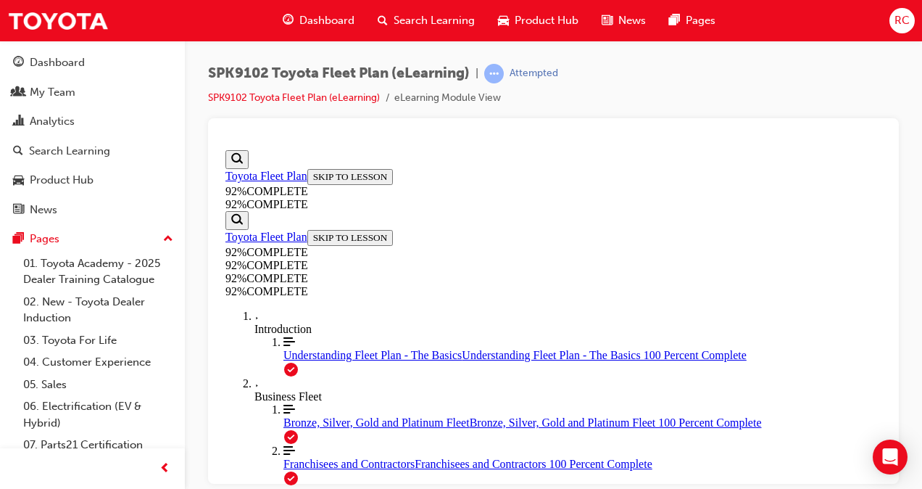
drag, startPoint x: 520, startPoint y: 328, endPoint x: 670, endPoint y: 325, distance: 149.4
drag, startPoint x: 513, startPoint y: 267, endPoint x: 595, endPoint y: 269, distance: 81.9
drag, startPoint x: 609, startPoint y: 395, endPoint x: 622, endPoint y: 415, distance: 24.1
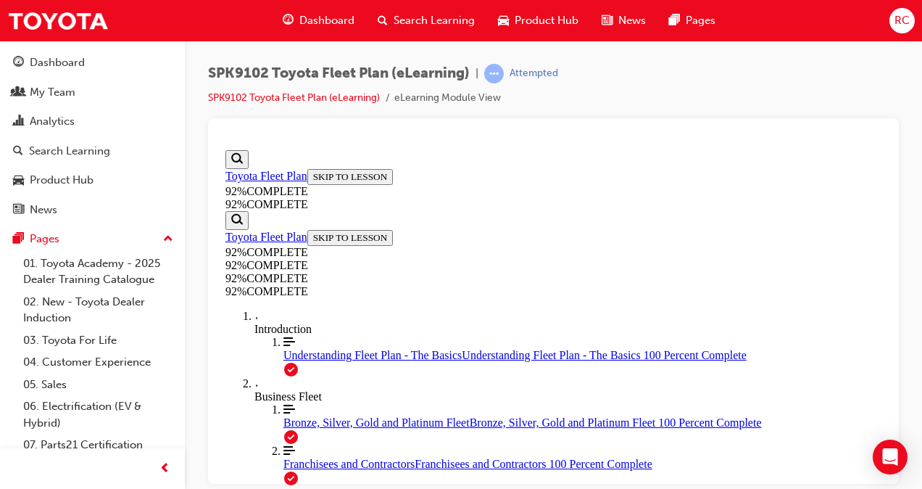
drag, startPoint x: 584, startPoint y: 468, endPoint x: 616, endPoint y: 415, distance: 62.2
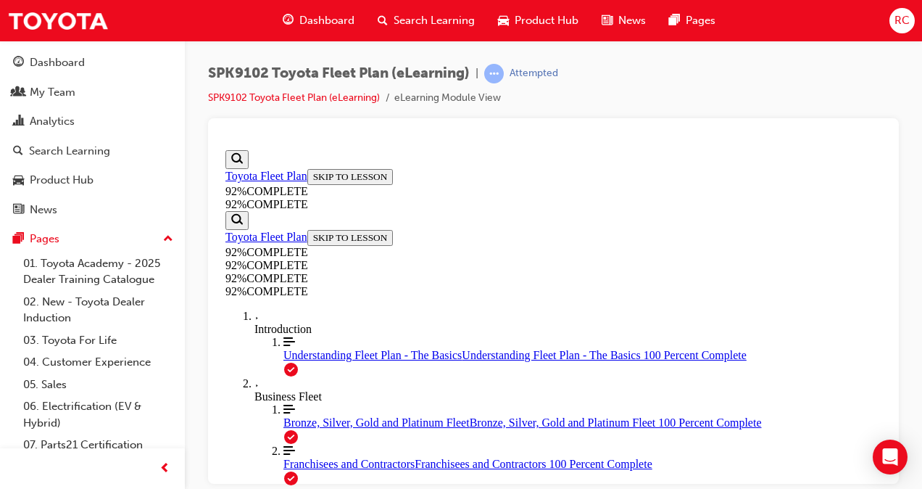
scroll to position [342, 0]
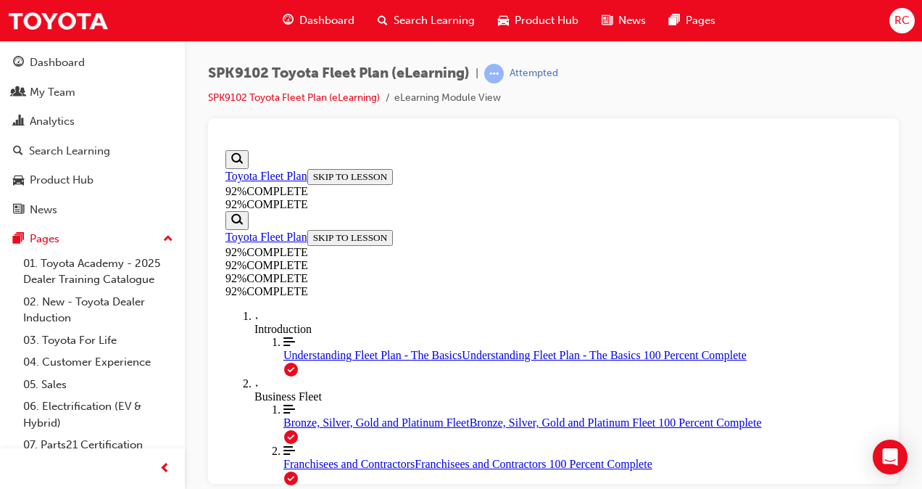
scroll to position [270, 0]
drag, startPoint x: 562, startPoint y: 459, endPoint x: 580, endPoint y: 450, distance: 20.1
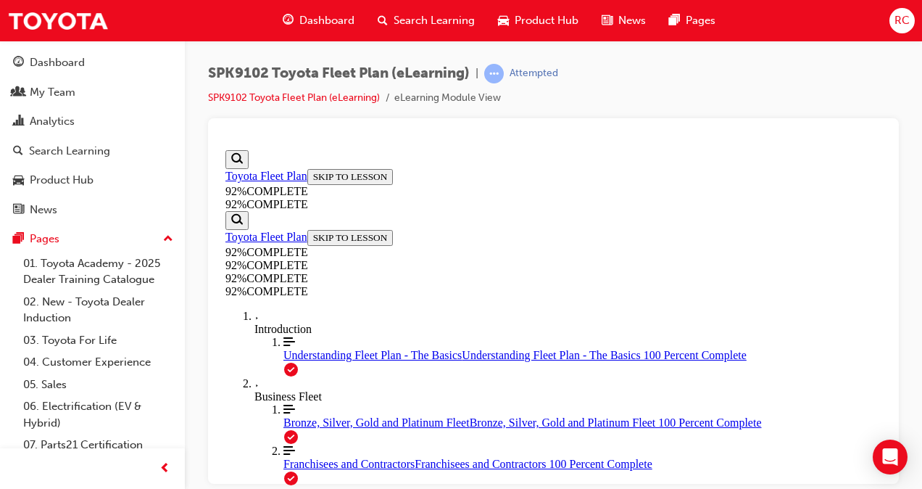
drag, startPoint x: 462, startPoint y: 334, endPoint x: 458, endPoint y: 327, distance: 8.5
drag, startPoint x: 551, startPoint y: 402, endPoint x: 559, endPoint y: 386, distance: 17.8
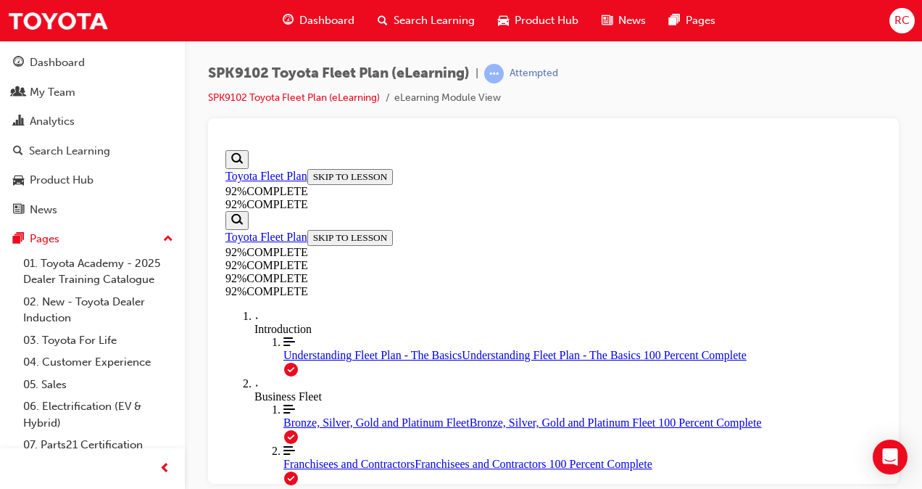
drag, startPoint x: 544, startPoint y: 470, endPoint x: 555, endPoint y: 456, distance: 17.7
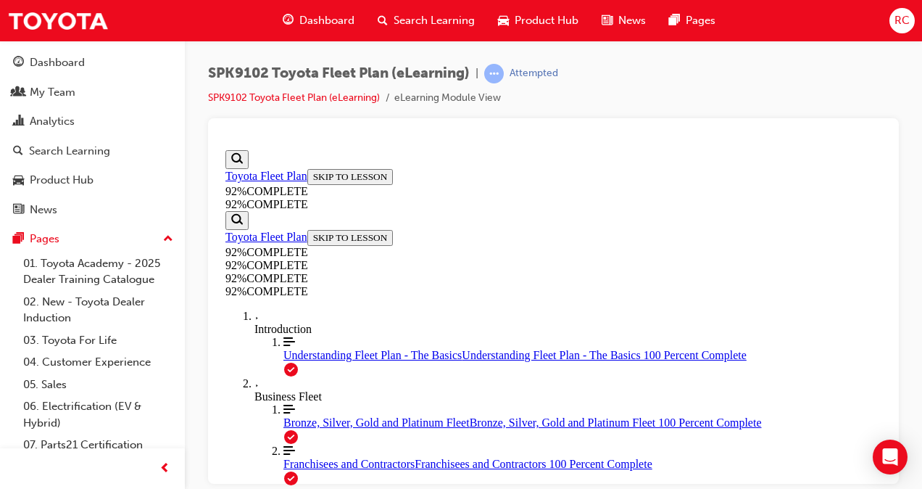
scroll to position [507, 0]
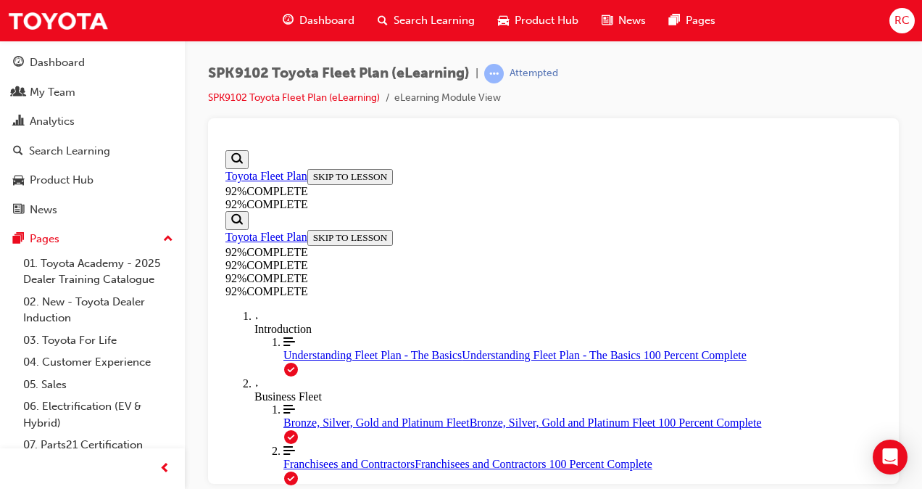
scroll to position [183, 0]
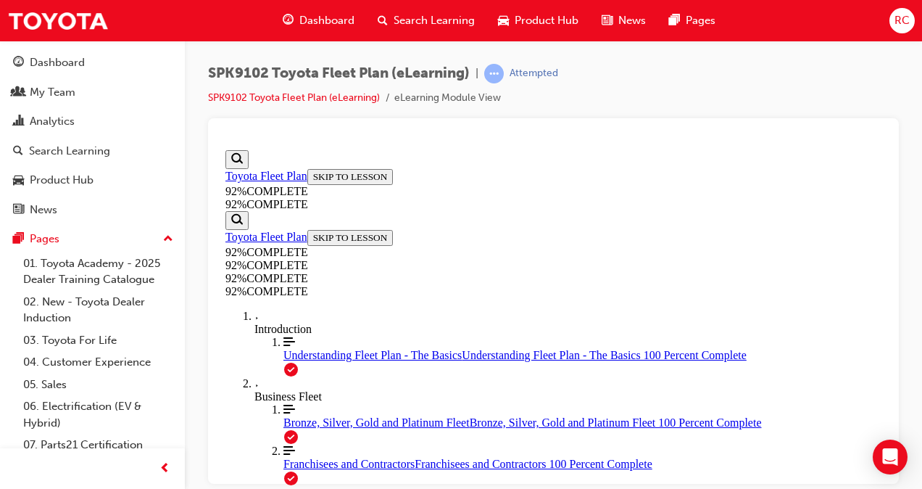
scroll to position [183, 0]
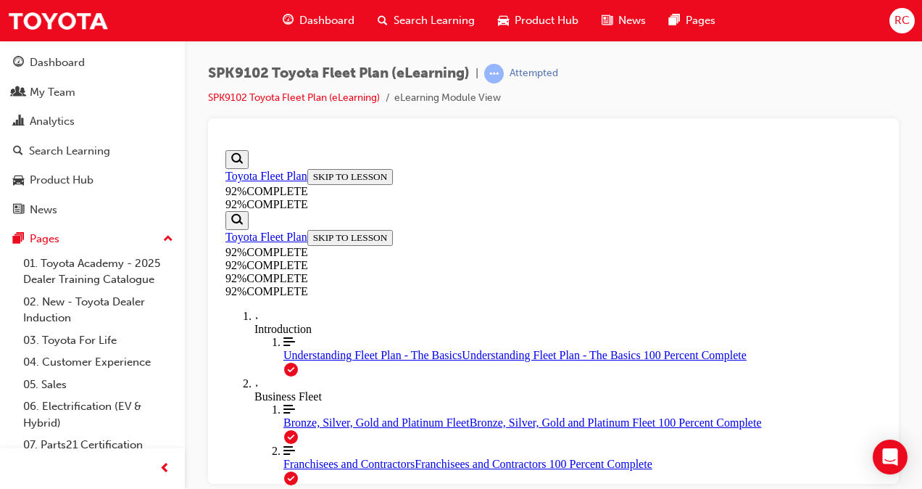
scroll to position [241, 0]
drag, startPoint x: 520, startPoint y: 396, endPoint x: 528, endPoint y: 410, distance: 16.5
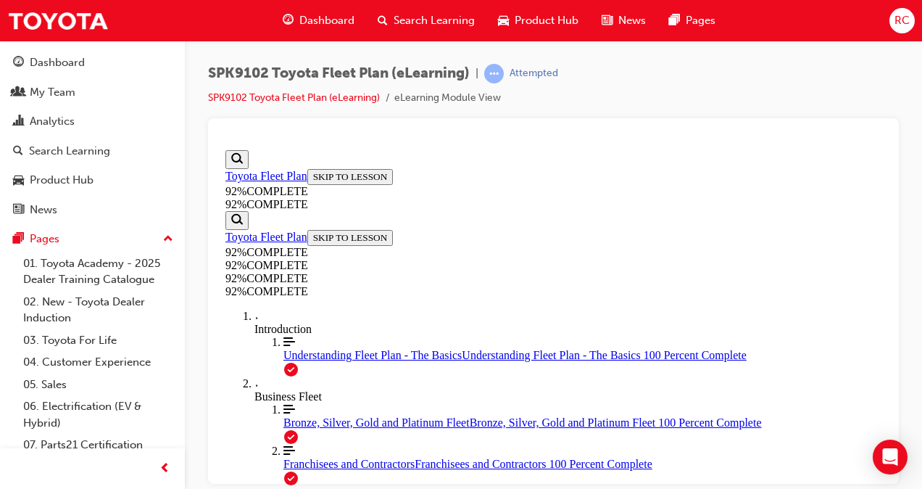
scroll to position [361, 0]
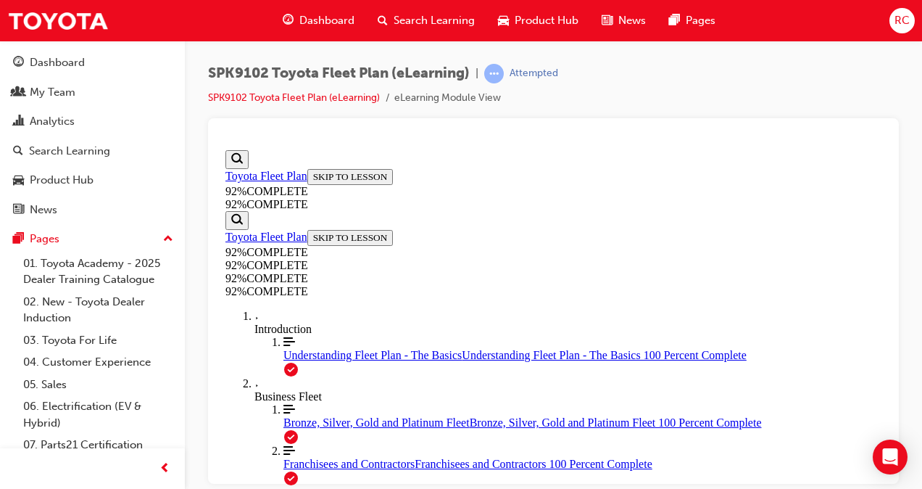
drag, startPoint x: 526, startPoint y: 334, endPoint x: 574, endPoint y: 394, distance: 77.3
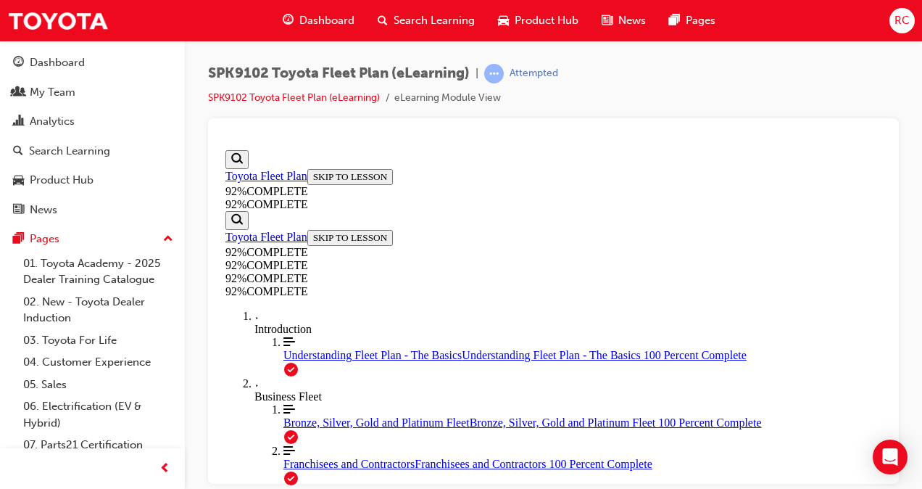
scroll to position [53, 0]
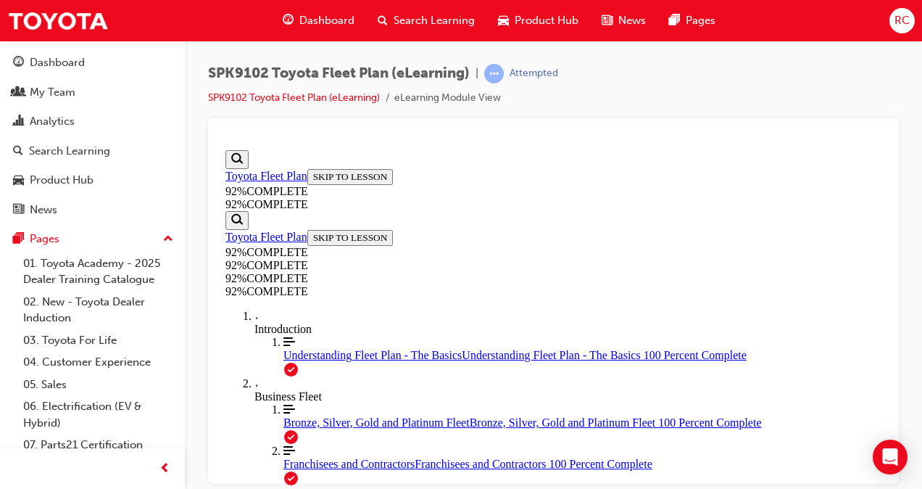
drag, startPoint x: 422, startPoint y: 433, endPoint x: 464, endPoint y: 420, distance: 44.0
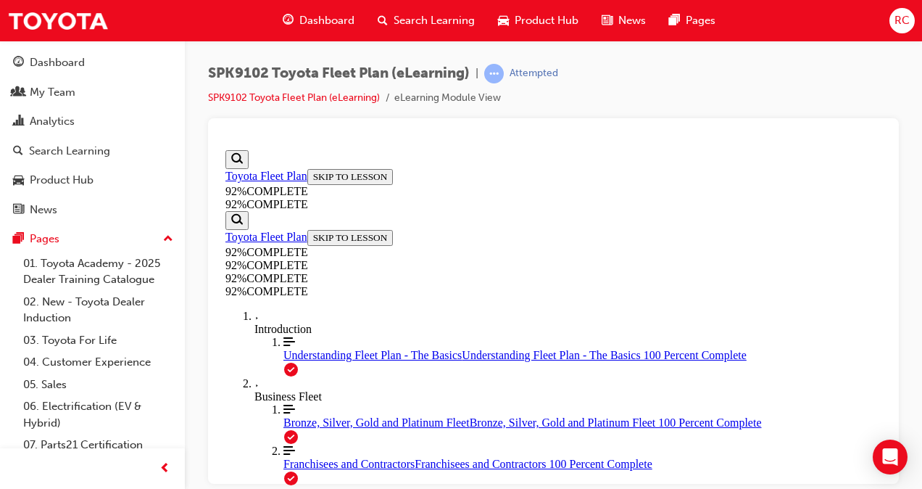
scroll to position [198, 0]
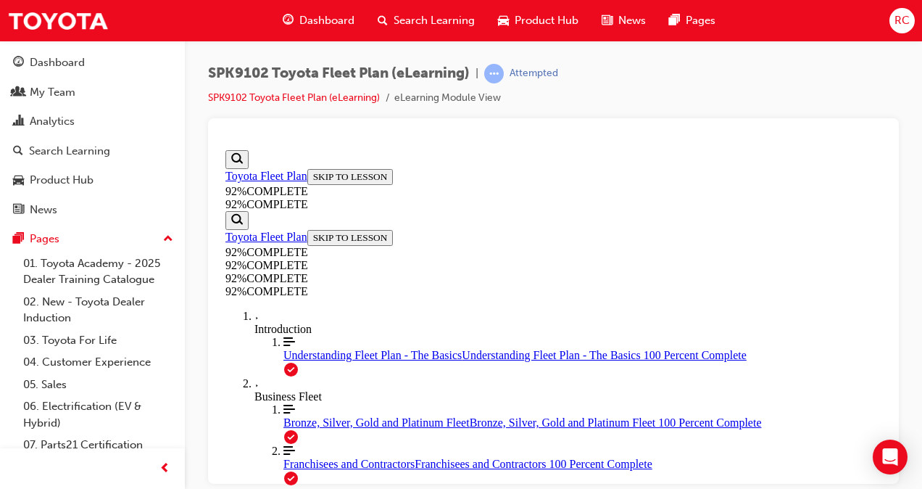
scroll to position [198, 0]
drag, startPoint x: 568, startPoint y: 424, endPoint x: 580, endPoint y: 395, distance: 31.2
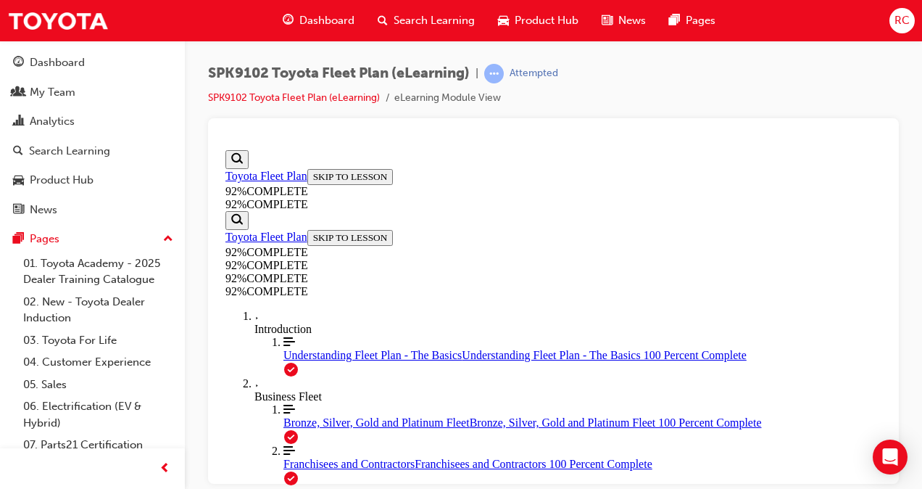
drag, startPoint x: 502, startPoint y: 383, endPoint x: 532, endPoint y: 315, distance: 75.3
drag, startPoint x: 572, startPoint y: 268, endPoint x: 603, endPoint y: 255, distance: 33.8
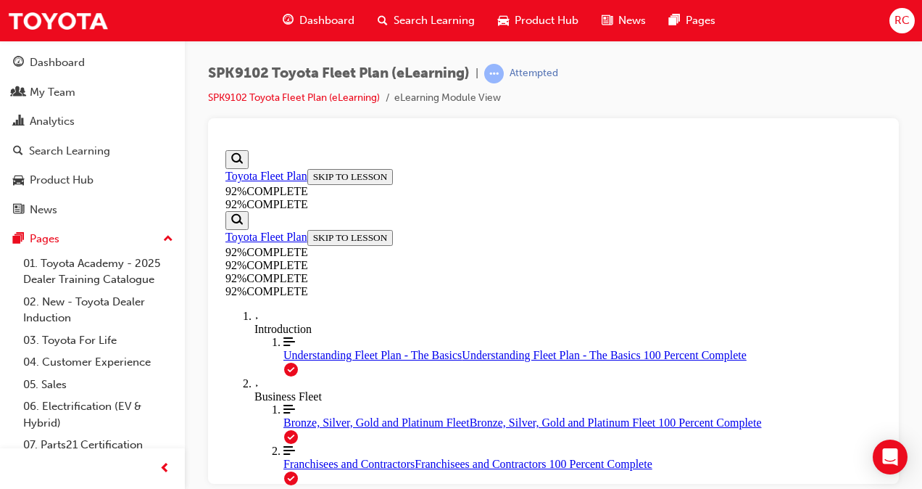
drag, startPoint x: 548, startPoint y: 324, endPoint x: 589, endPoint y: 322, distance: 40.7
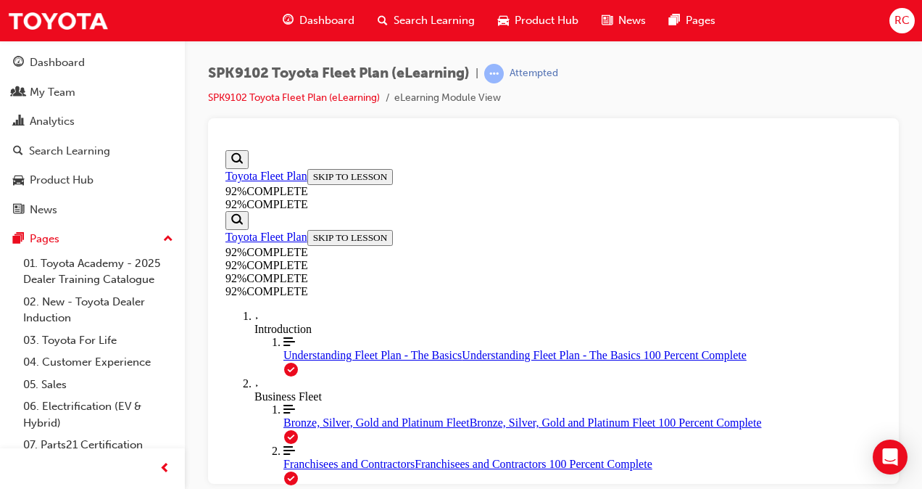
scroll to position [507, 0]
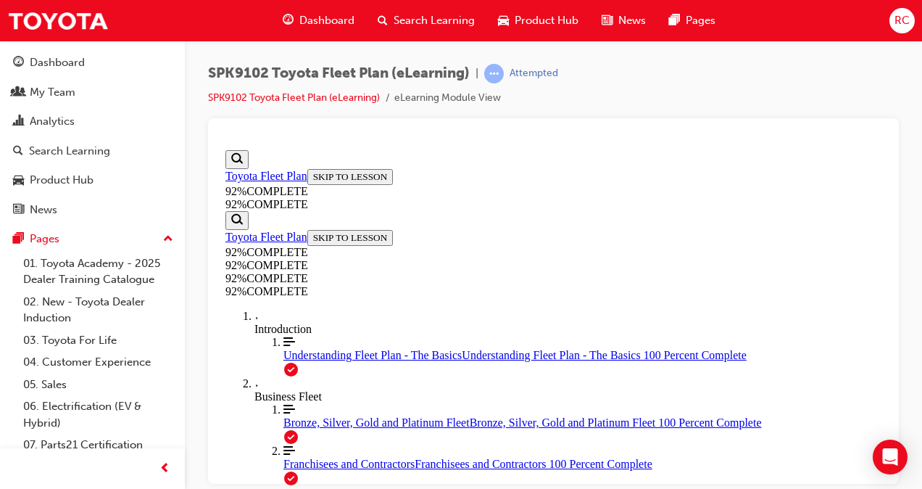
scroll to position [479, 0]
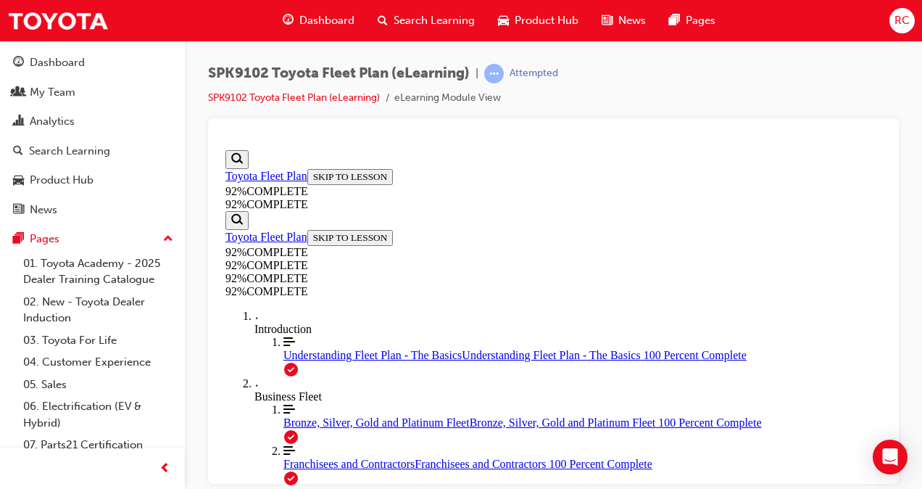
scroll to position [415, 0]
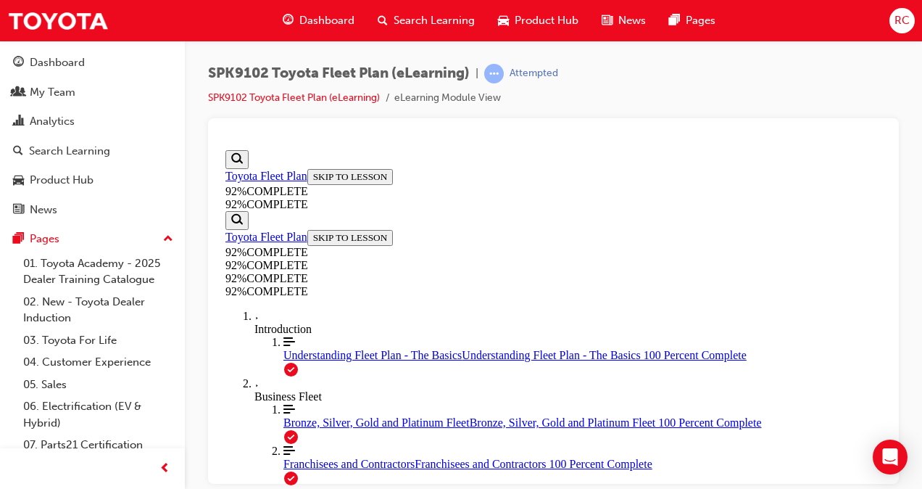
scroll to position [494, 0]
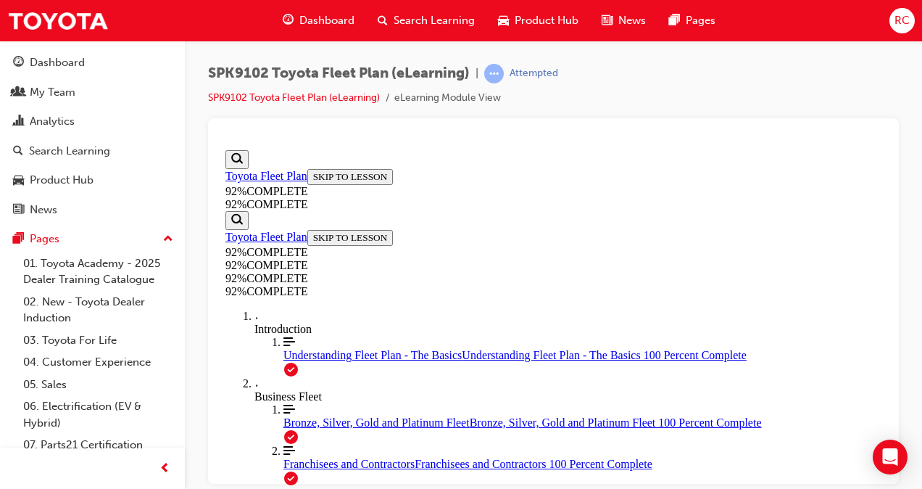
scroll to position [482, 0]
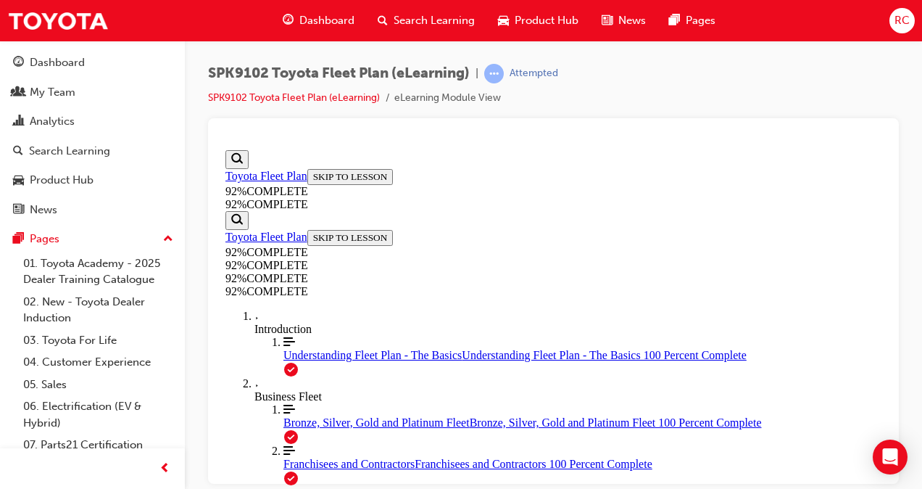
scroll to position [343, 0]
drag, startPoint x: 562, startPoint y: 437, endPoint x: 591, endPoint y: 428, distance: 30.3
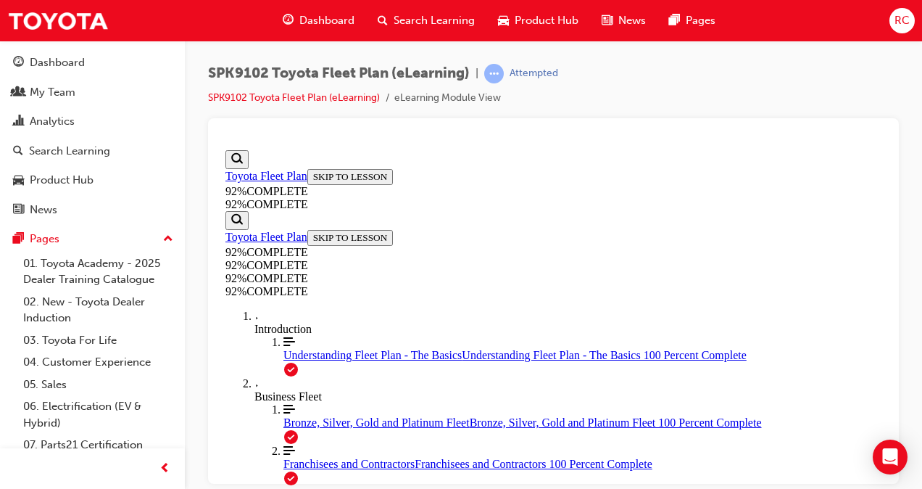
scroll to position [245, 0]
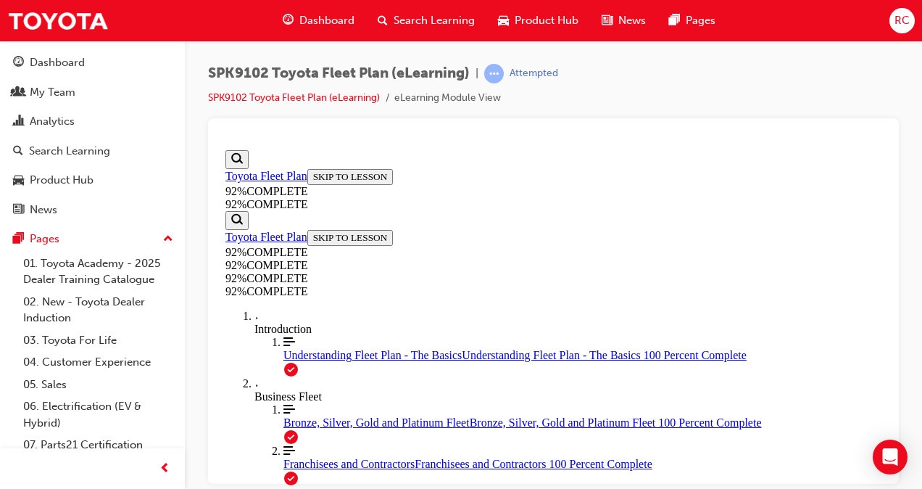
scroll to position [386, 0]
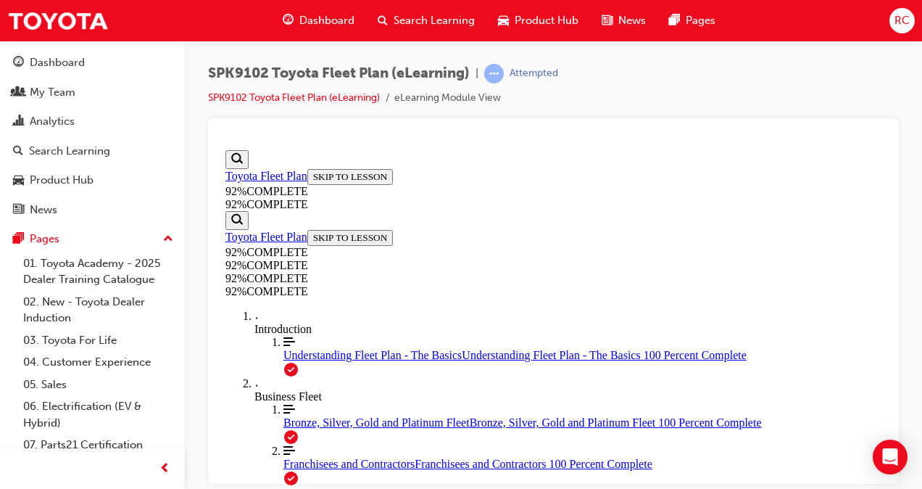
drag, startPoint x: 463, startPoint y: 329, endPoint x: 550, endPoint y: 399, distance: 111.4
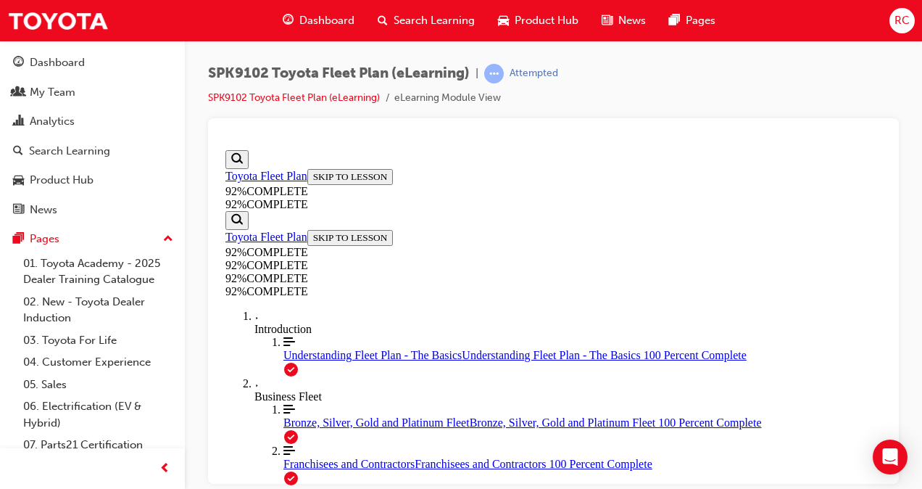
scroll to position [343, 0]
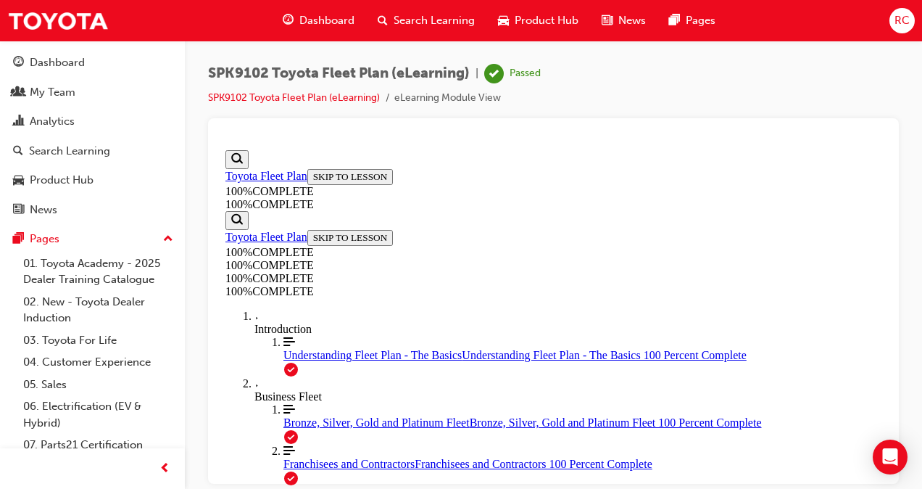
scroll to position [0, 0]
